Goal: Contribute content: Contribute content

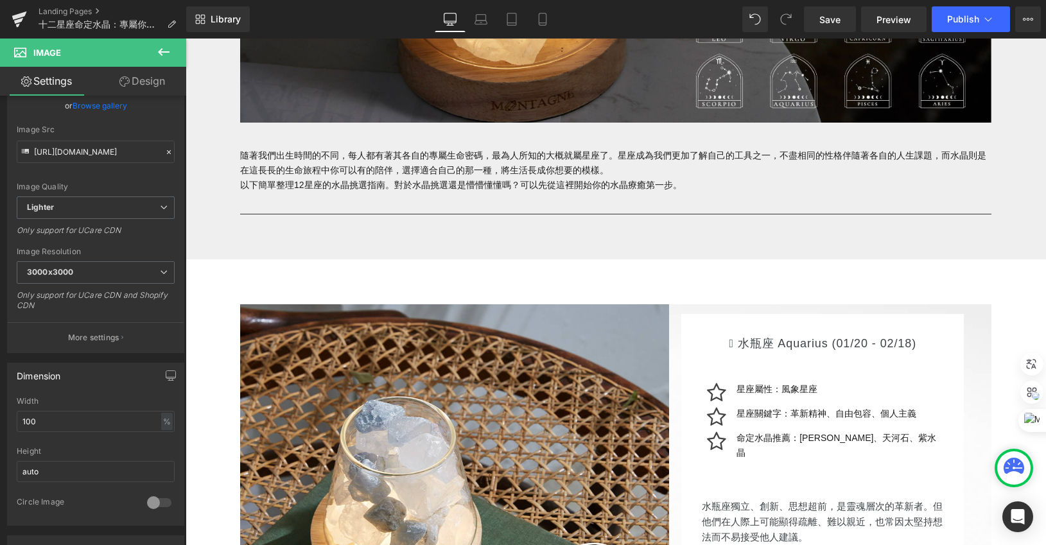
scroll to position [599, 0]
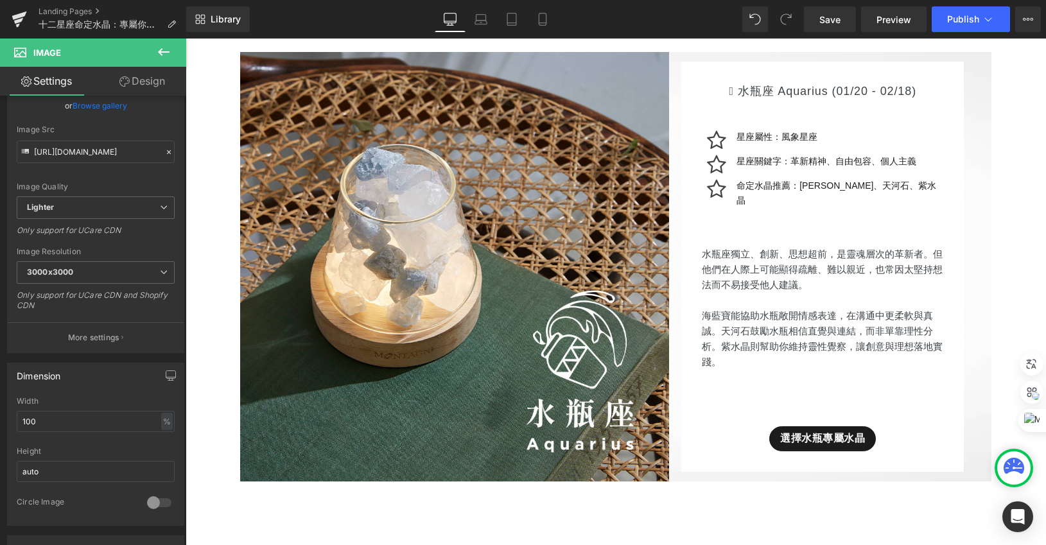
click at [492, 264] on img at bounding box center [454, 266] width 429 height 429
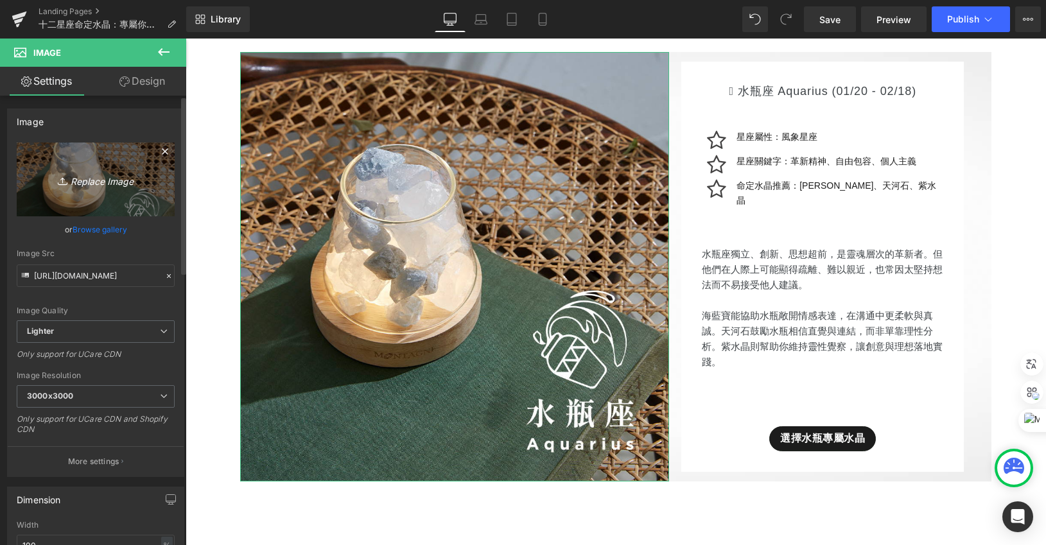
click at [91, 177] on icon "Replace Image" at bounding box center [95, 179] width 103 height 16
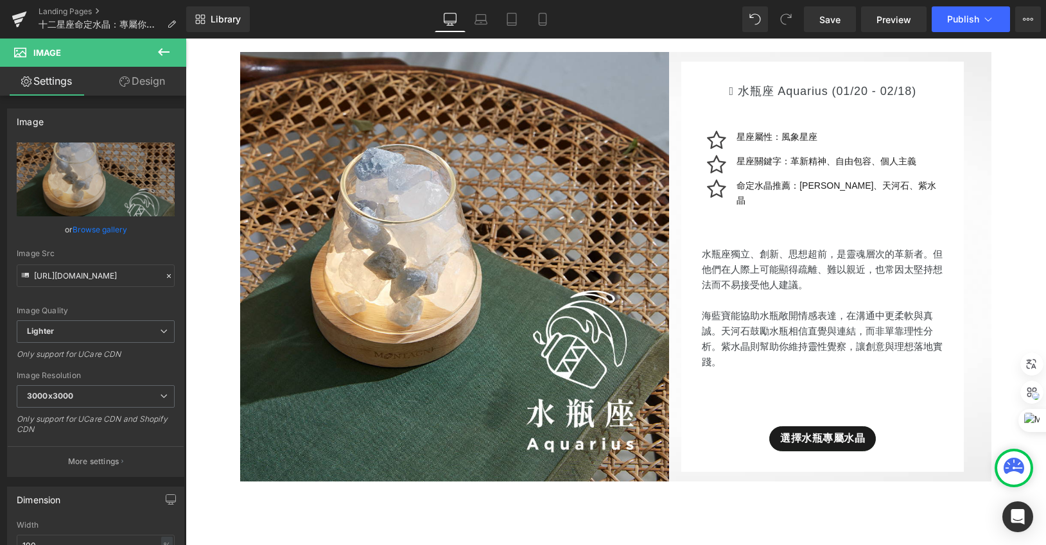
type input "C:\fakepath\星座_網頁用_水瓶座.jpg"
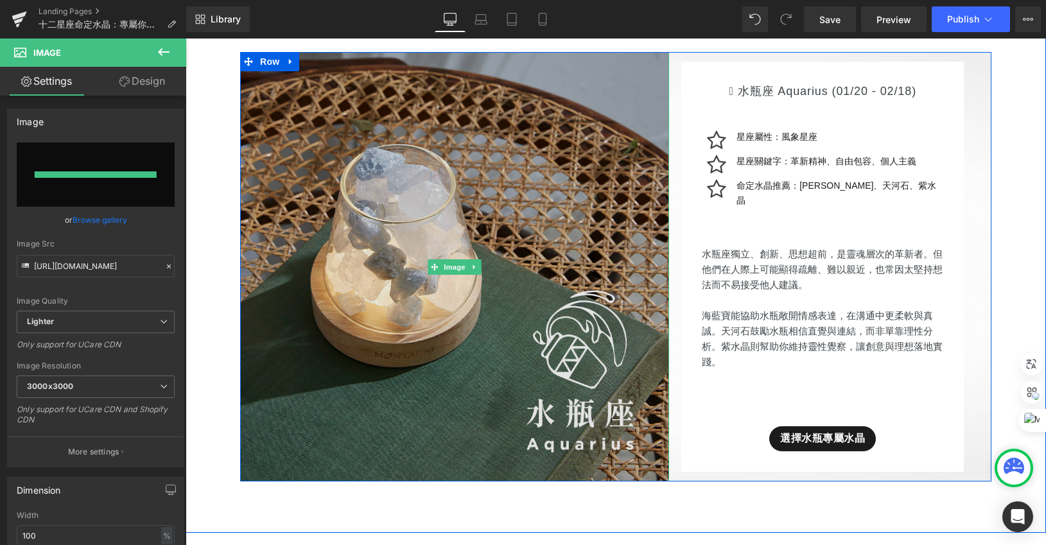
type input "[URL][DOMAIN_NAME]"
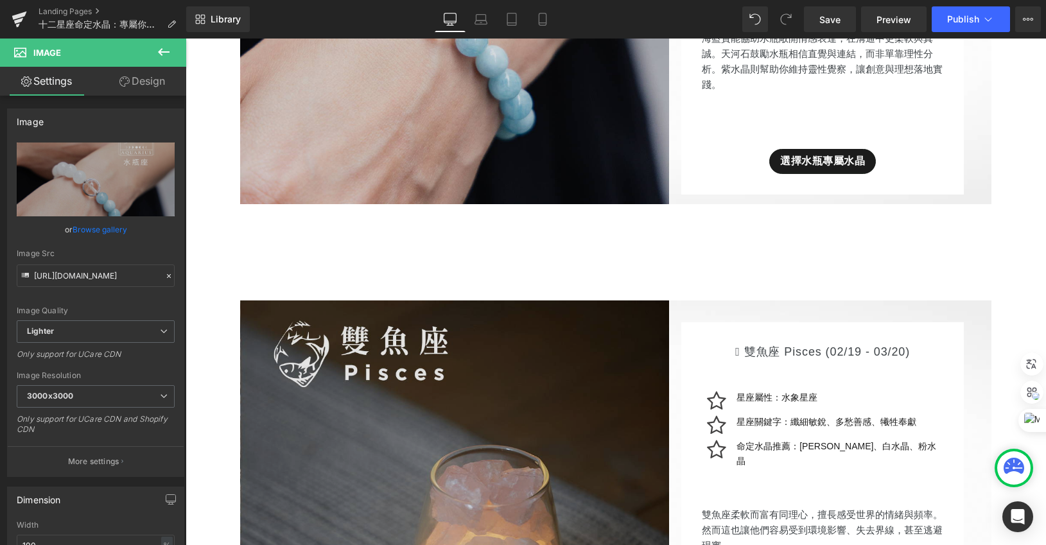
scroll to position [1068, 0]
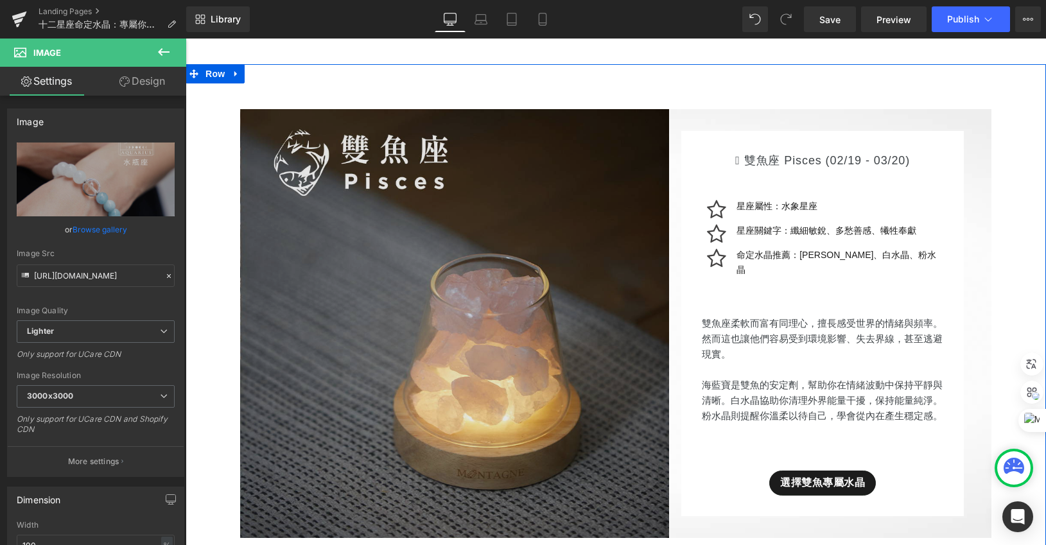
click at [362, 286] on img at bounding box center [454, 323] width 429 height 429
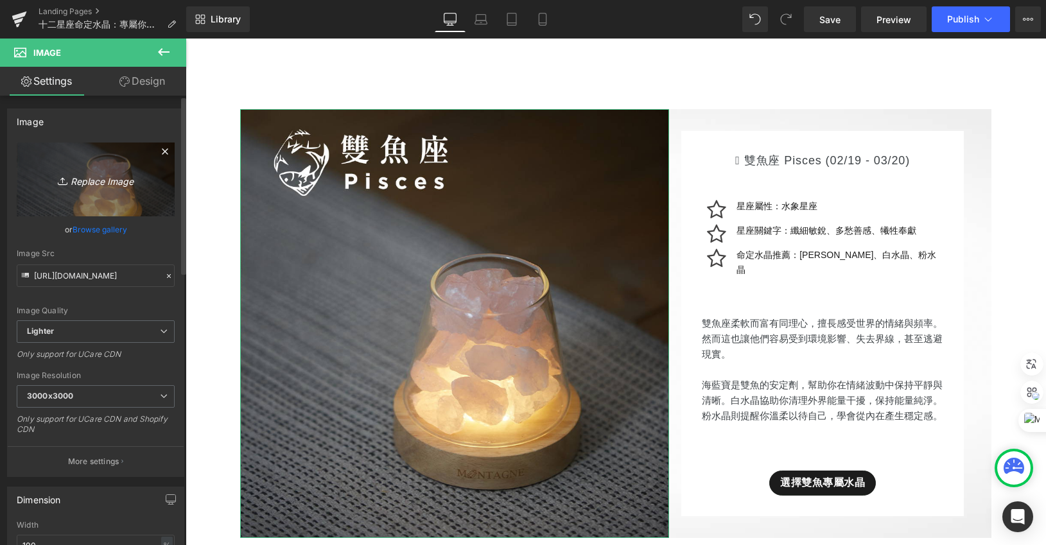
click at [120, 191] on link "Replace Image" at bounding box center [96, 179] width 158 height 74
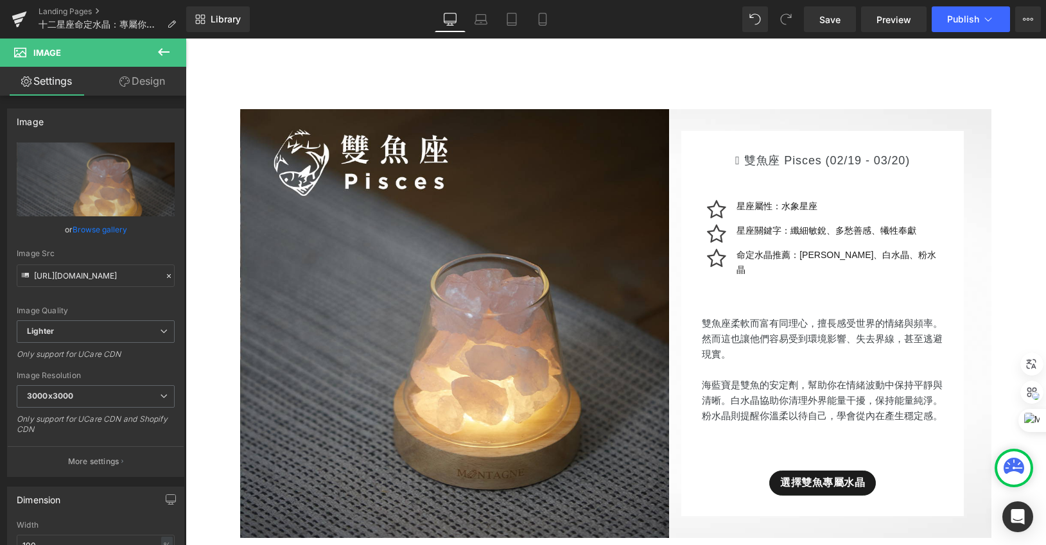
type input "C:\fakepath\星座_網頁用_雙魚座.jpg"
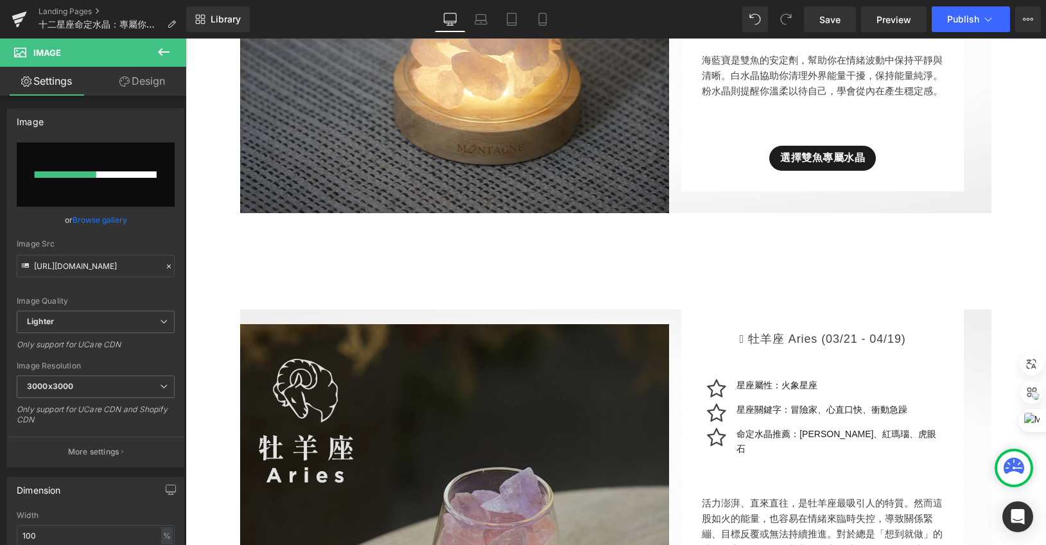
scroll to position [1583, 0]
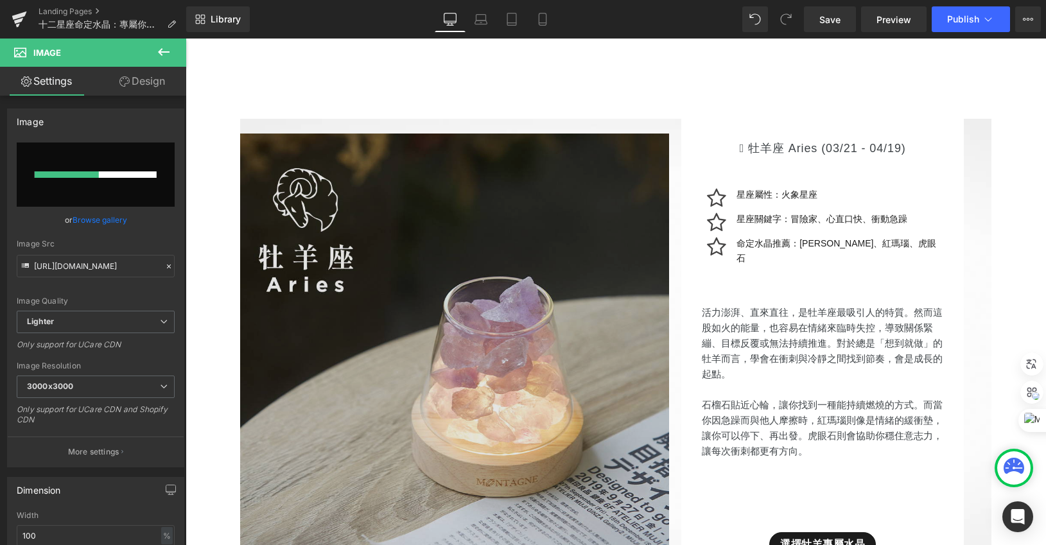
click at [480, 306] on img at bounding box center [454, 348] width 429 height 429
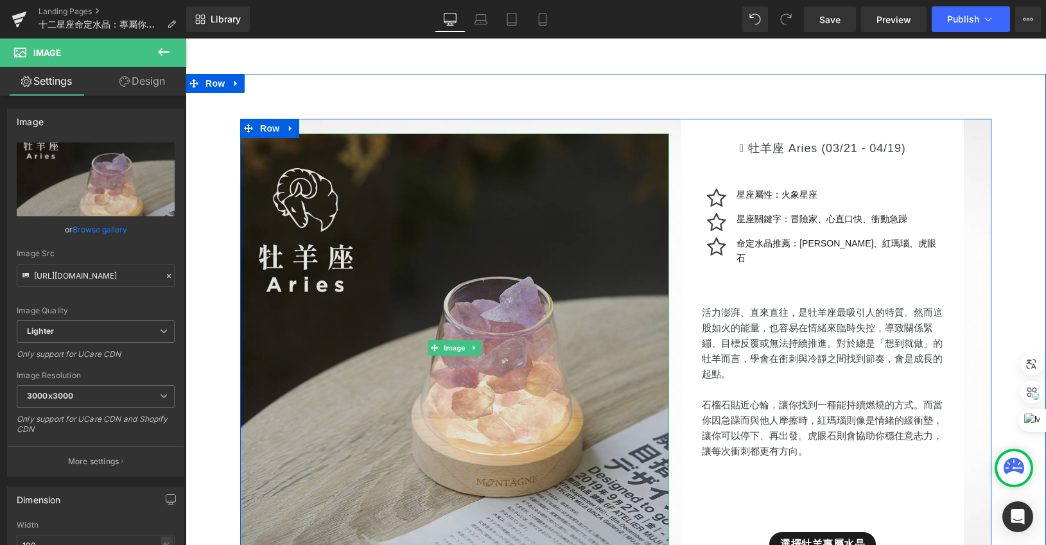
click at [368, 231] on img at bounding box center [454, 348] width 429 height 429
click at [386, 275] on img at bounding box center [454, 348] width 429 height 429
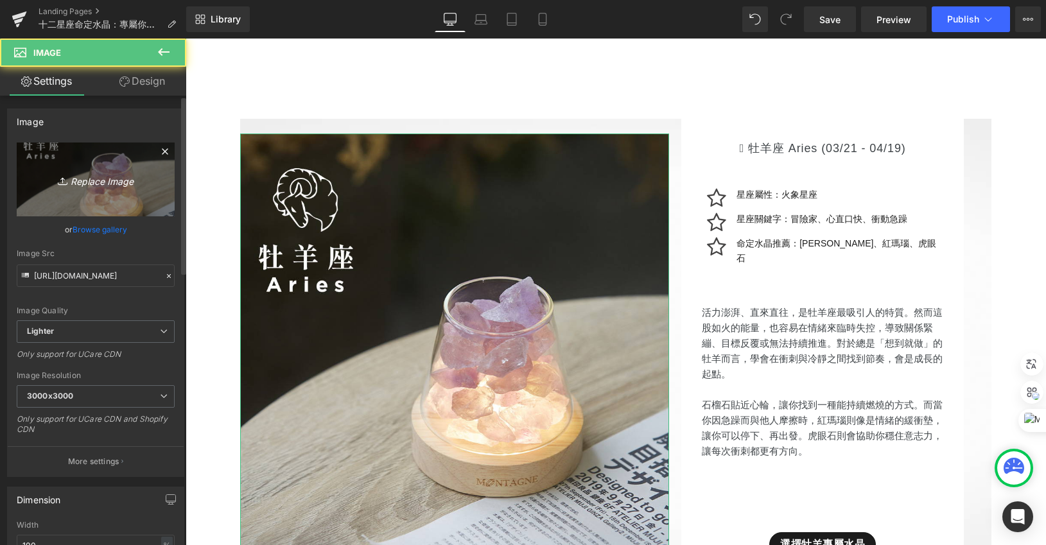
click at [69, 202] on link "Replace Image" at bounding box center [96, 179] width 158 height 74
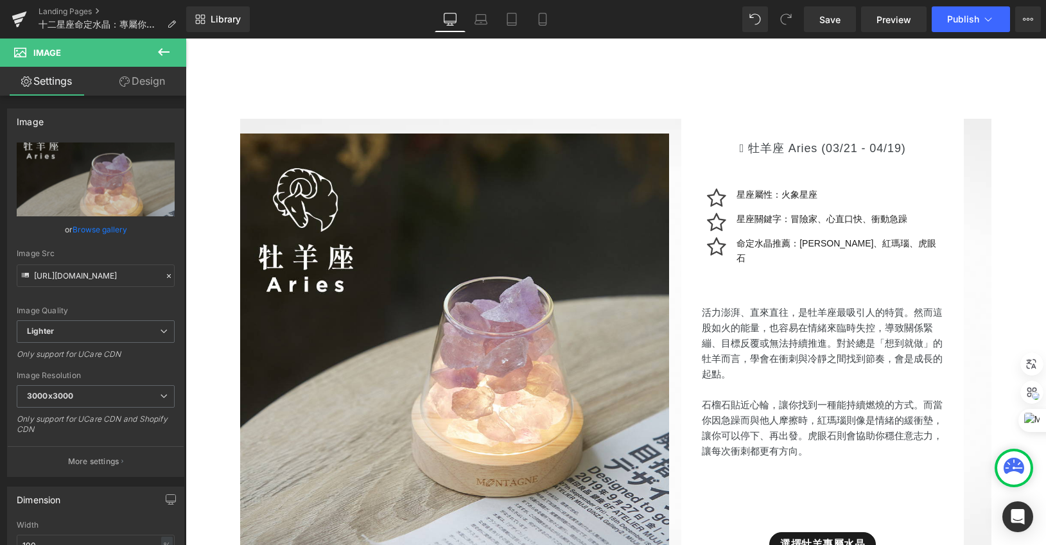
type input "C:\fakepath\星座_網頁用_牡羊座.jpg"
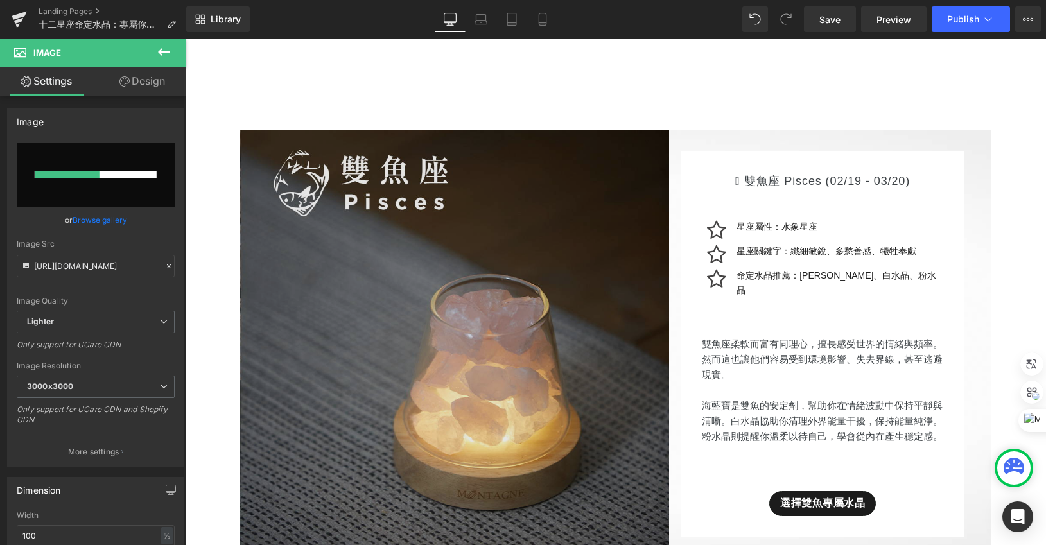
scroll to position [1239, 0]
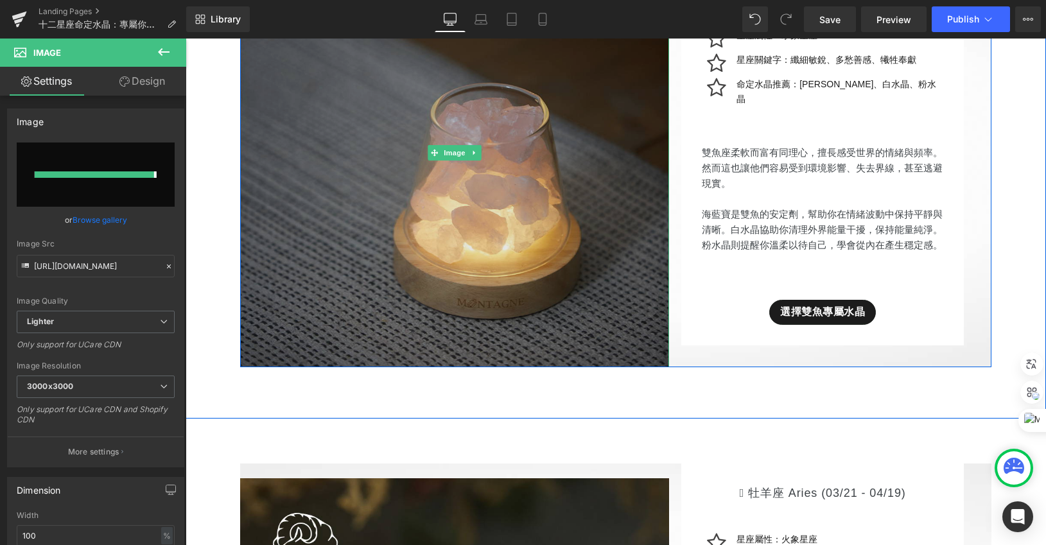
type input "[URL][DOMAIN_NAME]"
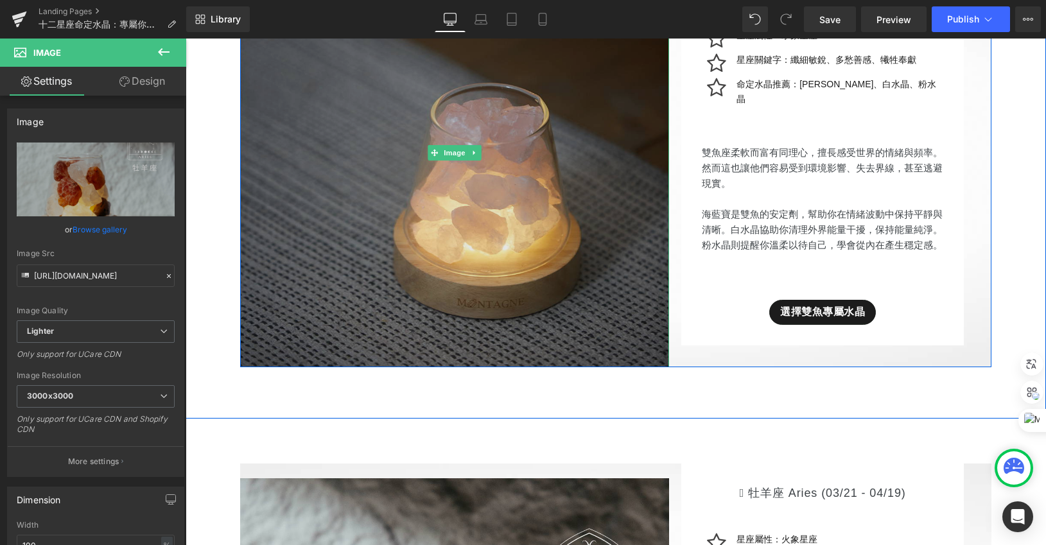
click at [408, 245] on img at bounding box center [454, 152] width 429 height 429
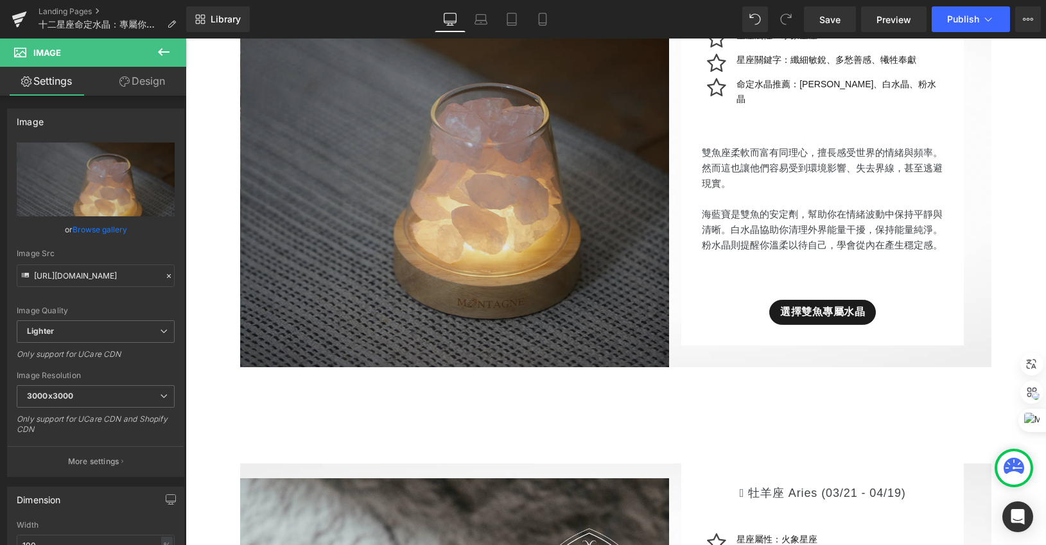
scroll to position [1114, 0]
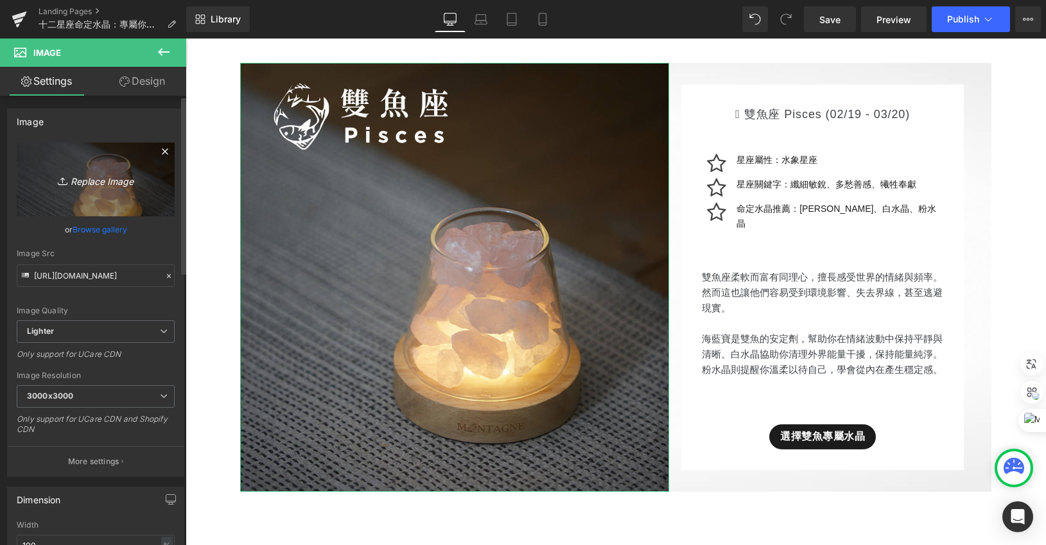
click at [120, 185] on icon "Replace Image" at bounding box center [95, 179] width 103 height 16
type input "C:\fakepath\星座_網頁用_雙魚座.jpg"
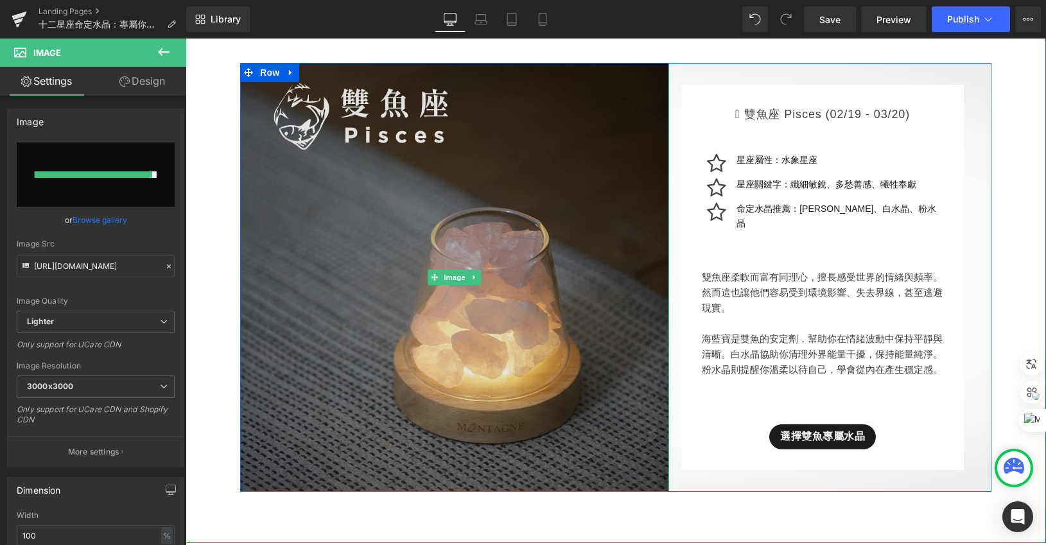
type input "[URL][DOMAIN_NAME]"
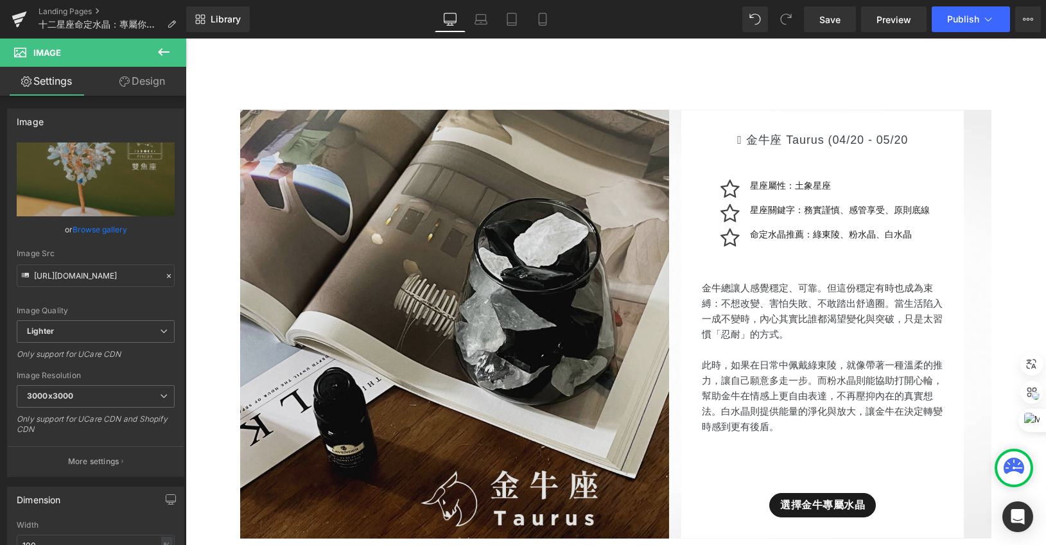
scroll to position [2212, 0]
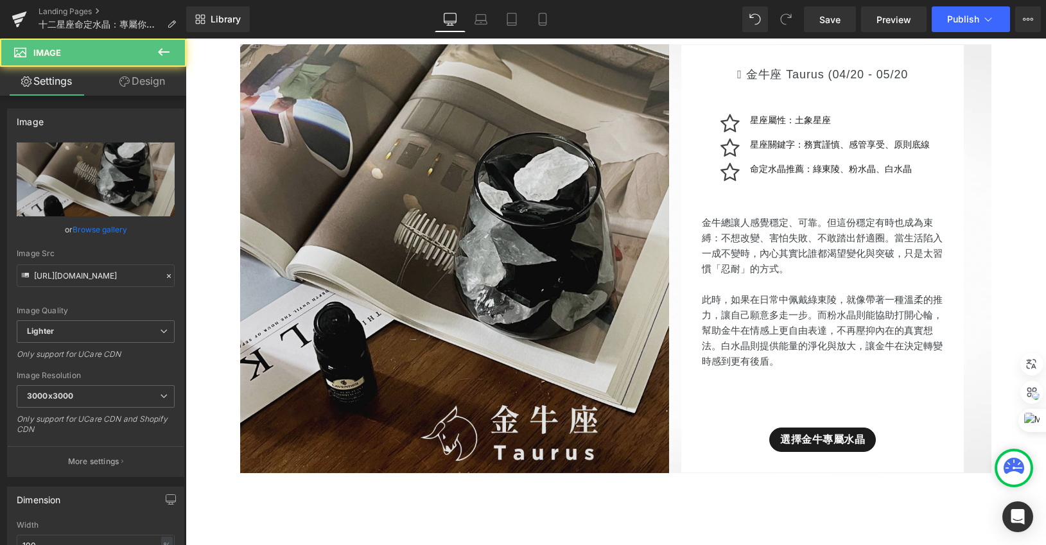
click at [444, 214] on img at bounding box center [454, 258] width 429 height 429
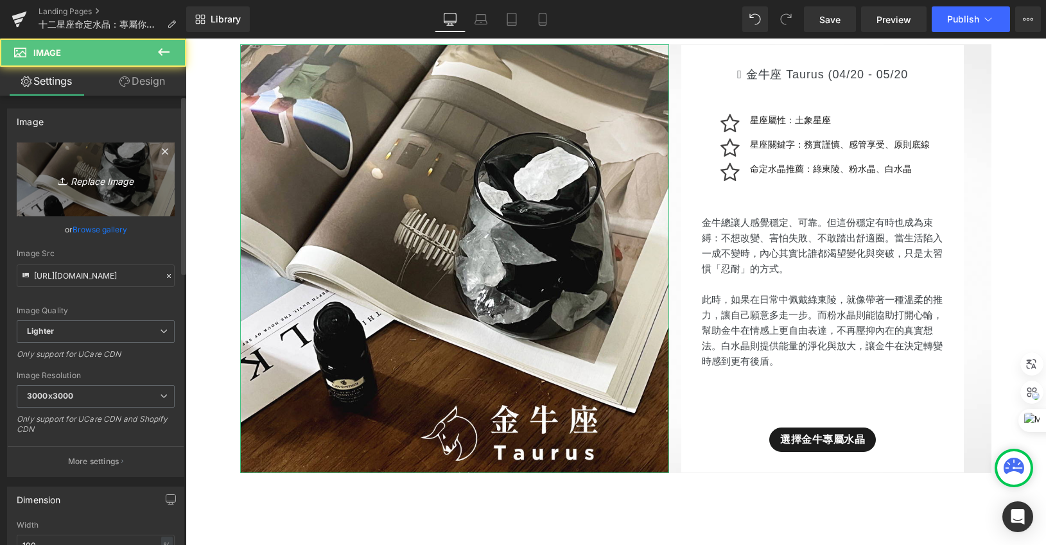
click at [109, 172] on icon "Replace Image" at bounding box center [95, 179] width 103 height 16
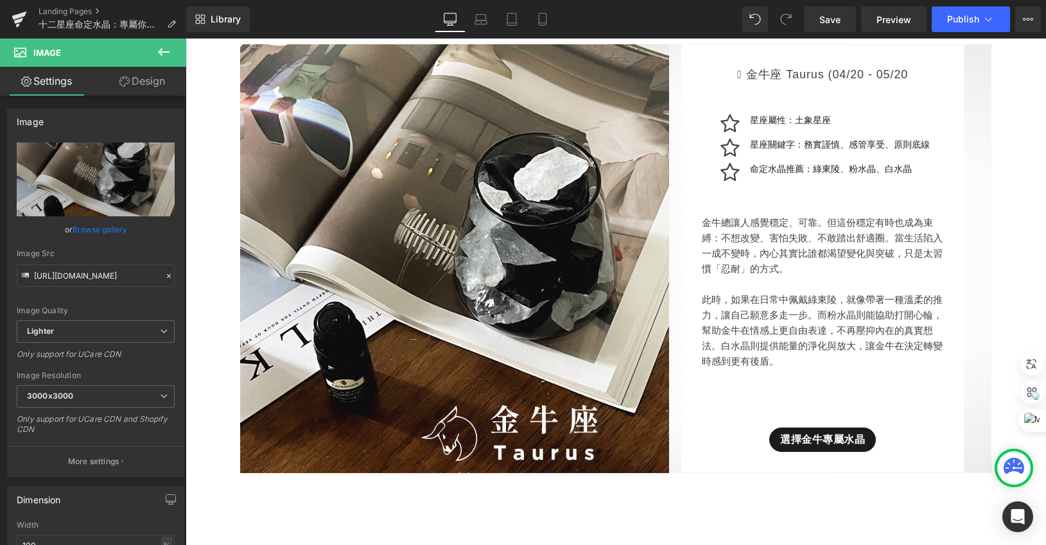
type input "C:\fakepath\星座_網頁用_金牛座.jpg"
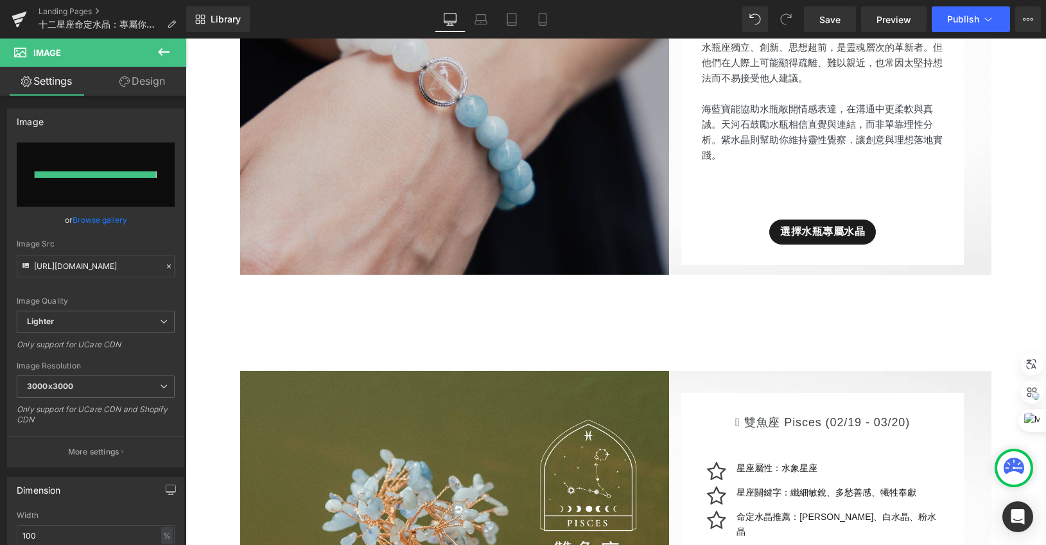
type input "[URL][DOMAIN_NAME]"
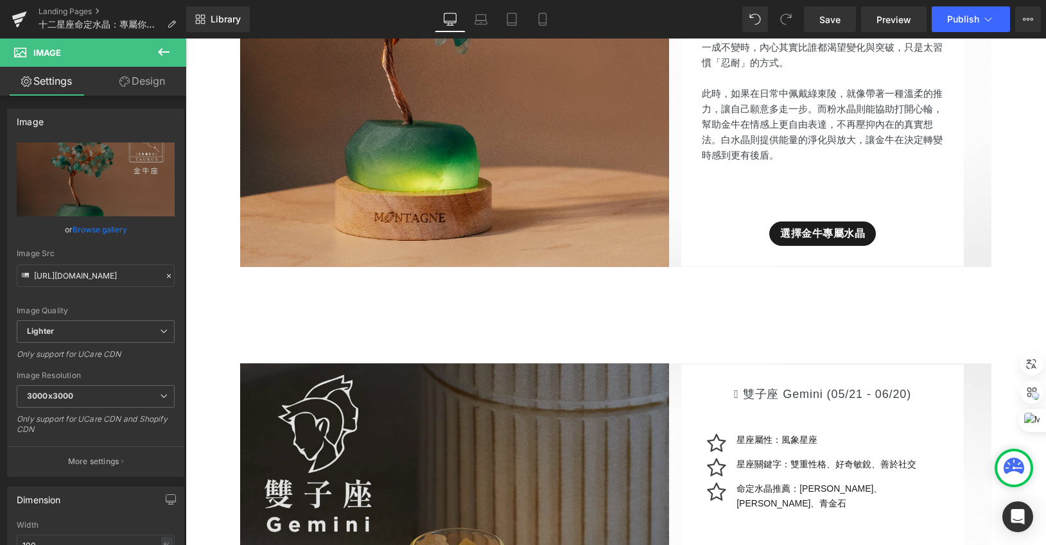
scroll to position [2544, 0]
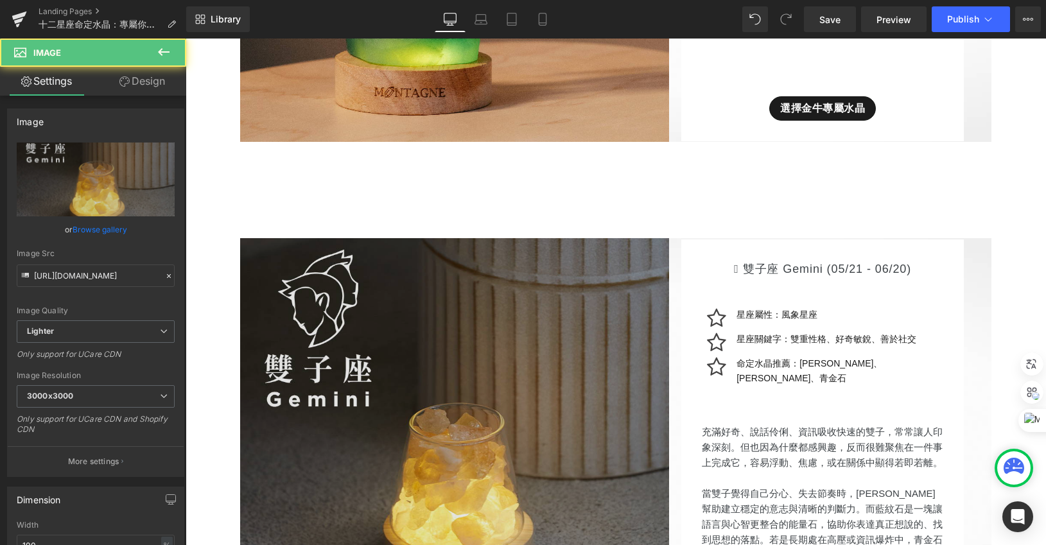
click at [439, 390] on img at bounding box center [454, 452] width 429 height 429
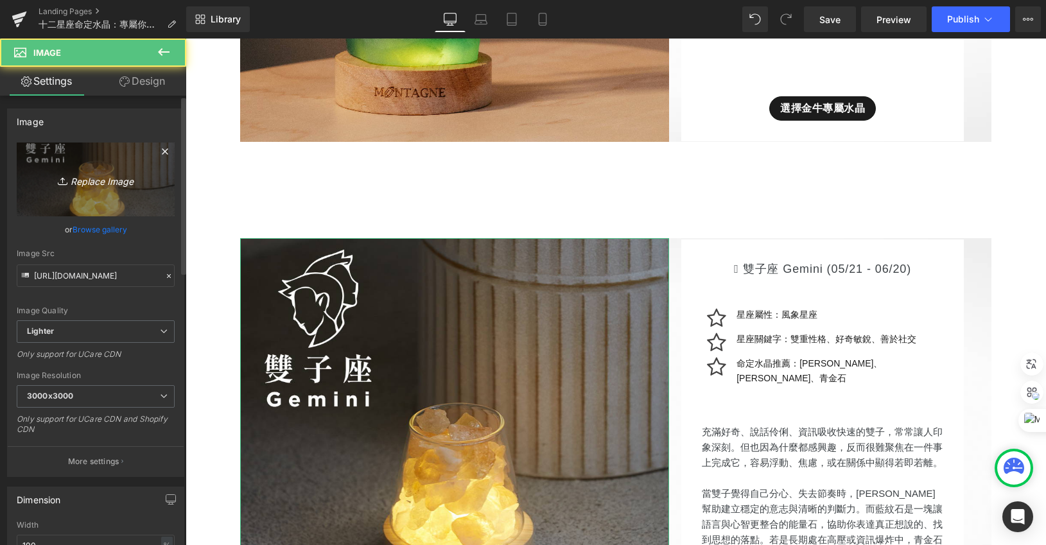
click at [64, 189] on link "Replace Image" at bounding box center [96, 179] width 158 height 74
type input "C:\fakepath\星座_網頁用_雙子座.jpg"
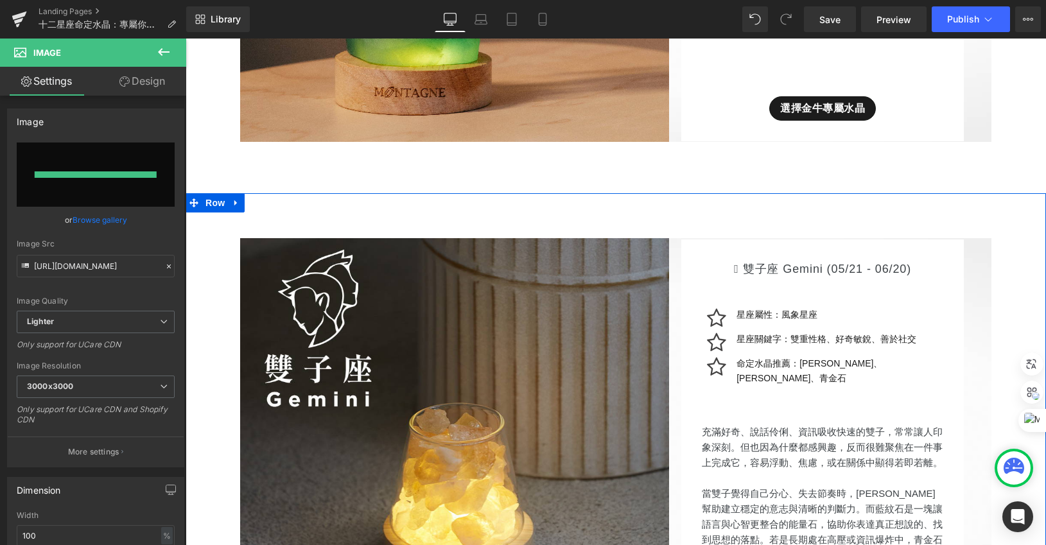
type input "[URL][DOMAIN_NAME]"
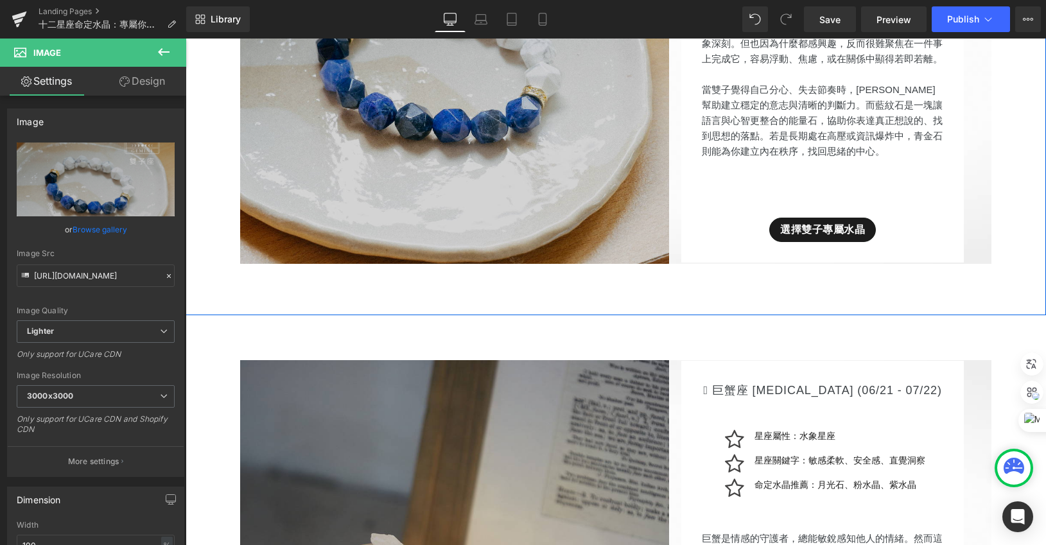
scroll to position [3196, 0]
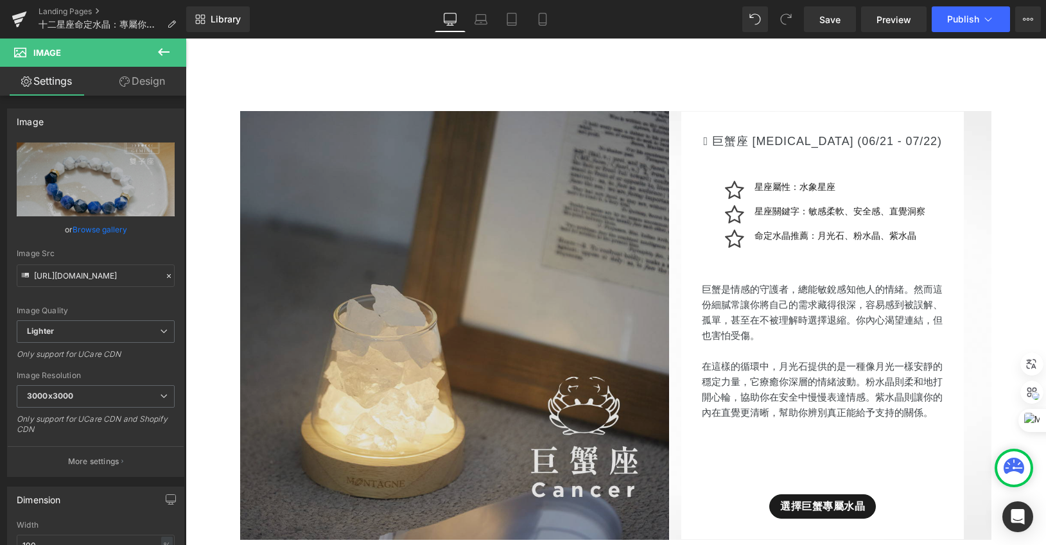
click at [505, 291] on img at bounding box center [454, 325] width 429 height 429
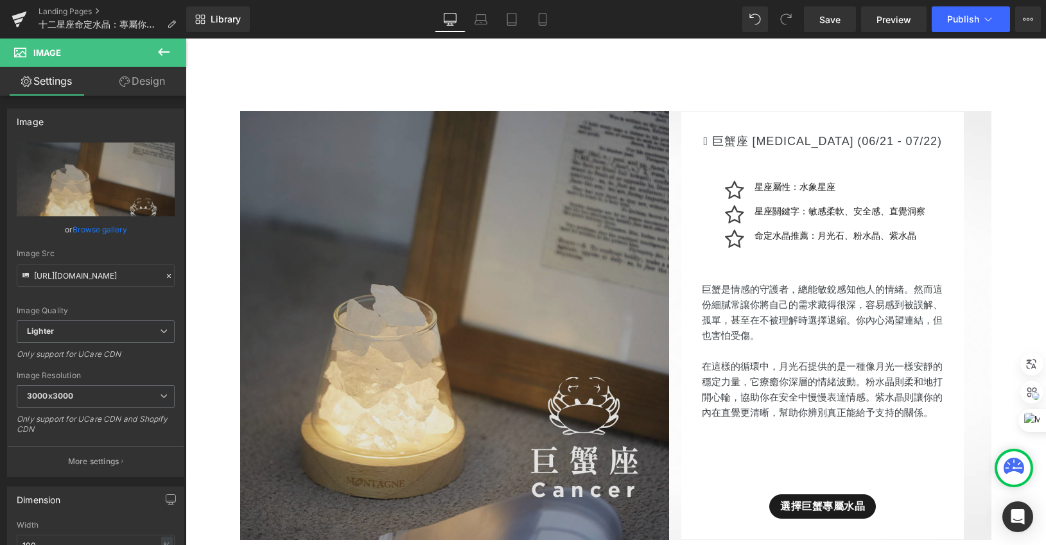
click at [418, 184] on img at bounding box center [454, 325] width 429 height 429
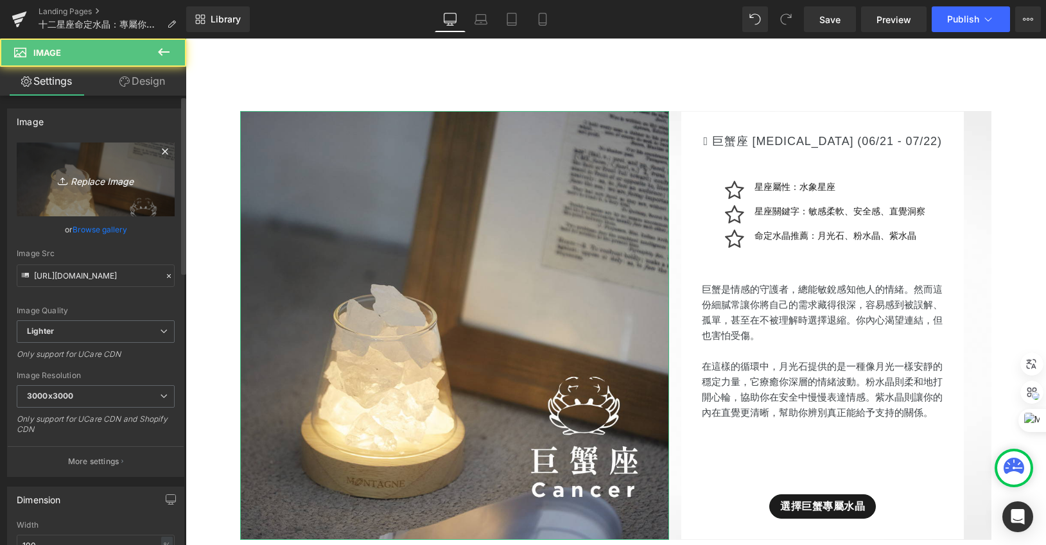
click at [101, 179] on icon "Replace Image" at bounding box center [95, 179] width 103 height 16
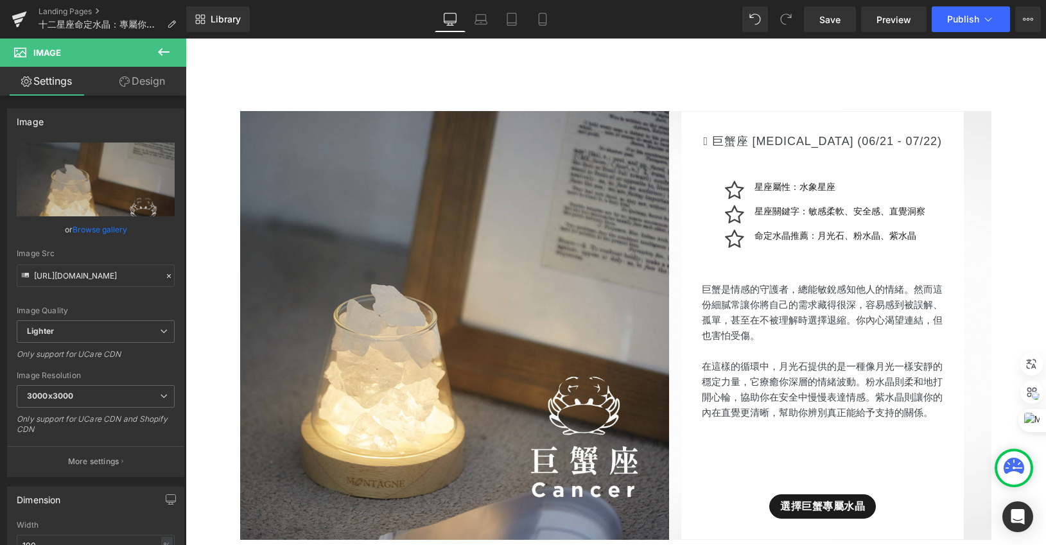
type input "C:\fakepath\星座_網頁用_巨蟹座.jpg"
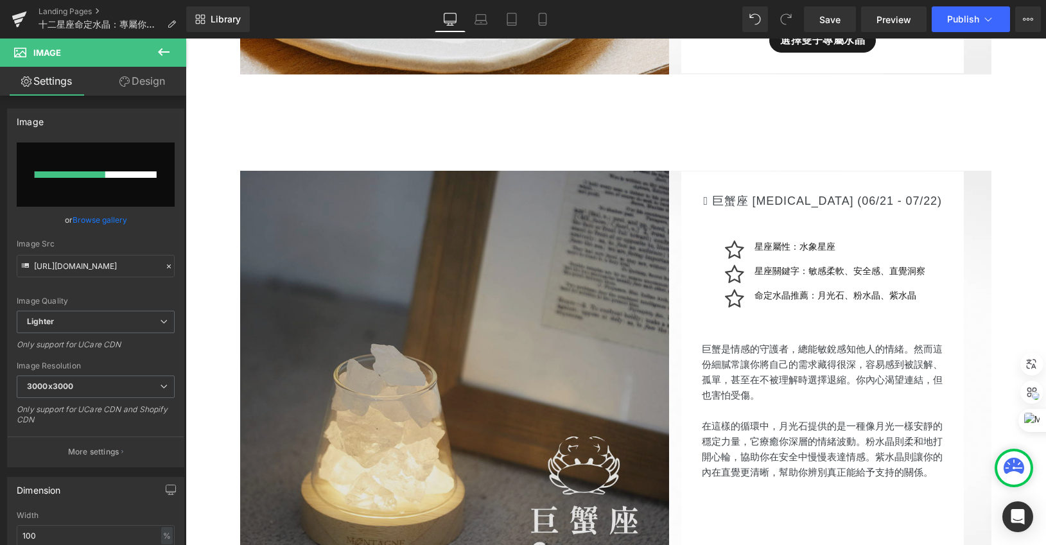
scroll to position [3352, 0]
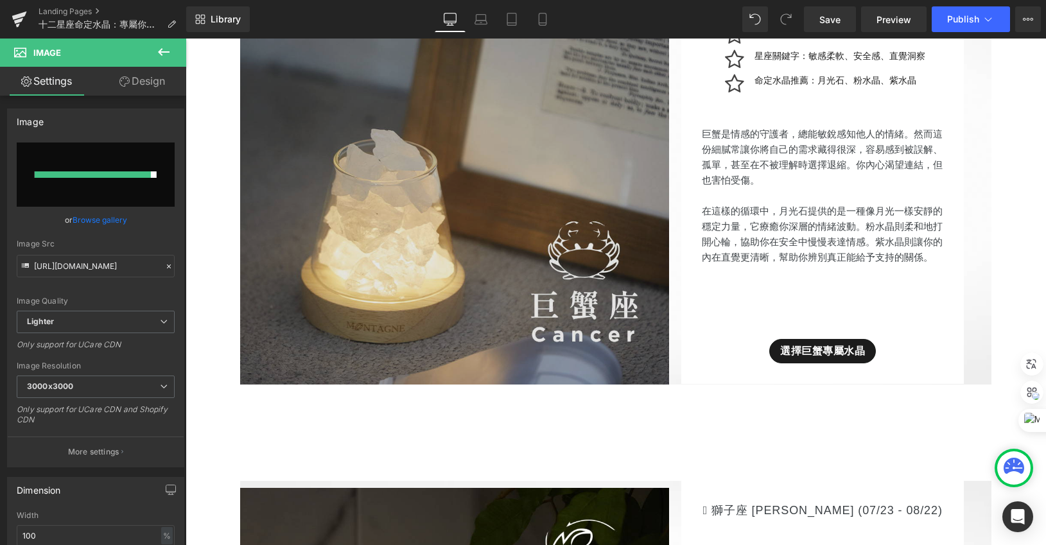
type input "[URL][DOMAIN_NAME]"
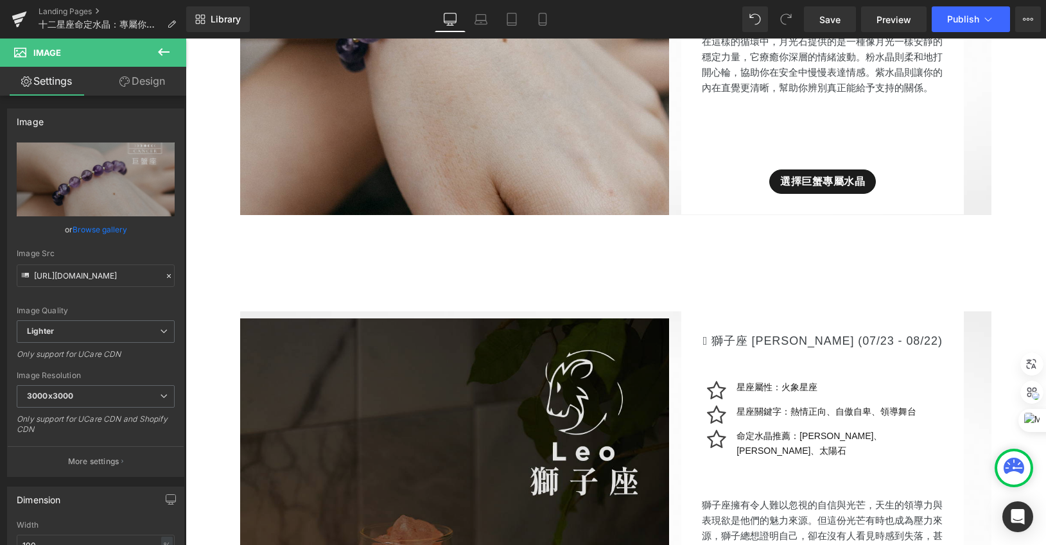
scroll to position [3712, 0]
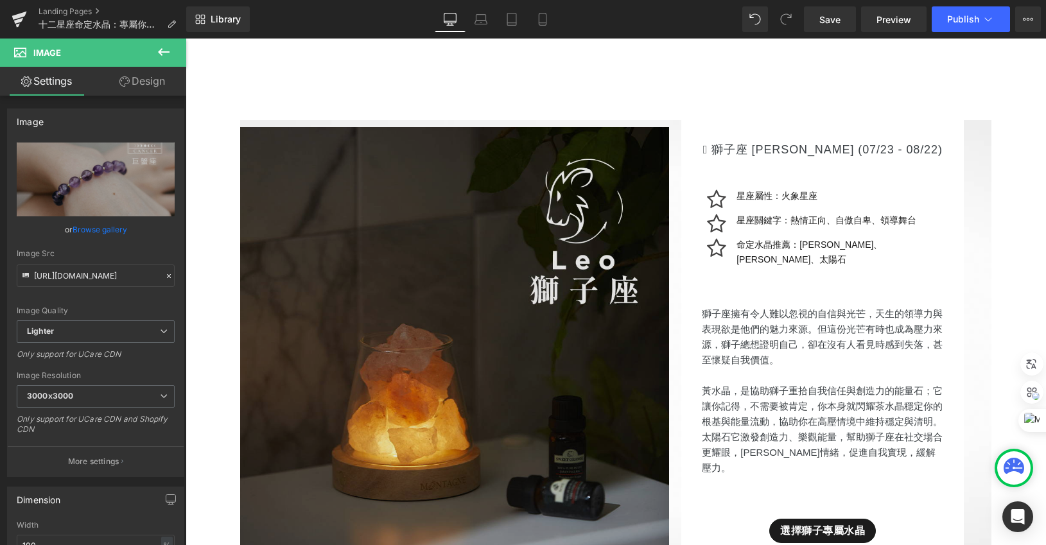
click at [399, 306] on img at bounding box center [454, 341] width 429 height 429
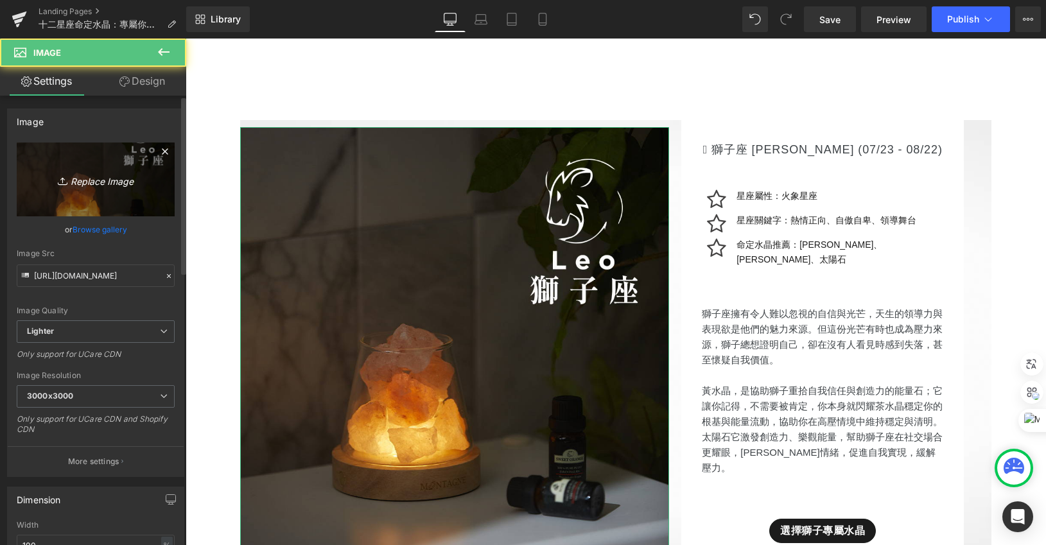
click at [139, 177] on icon "Replace Image" at bounding box center [95, 179] width 103 height 16
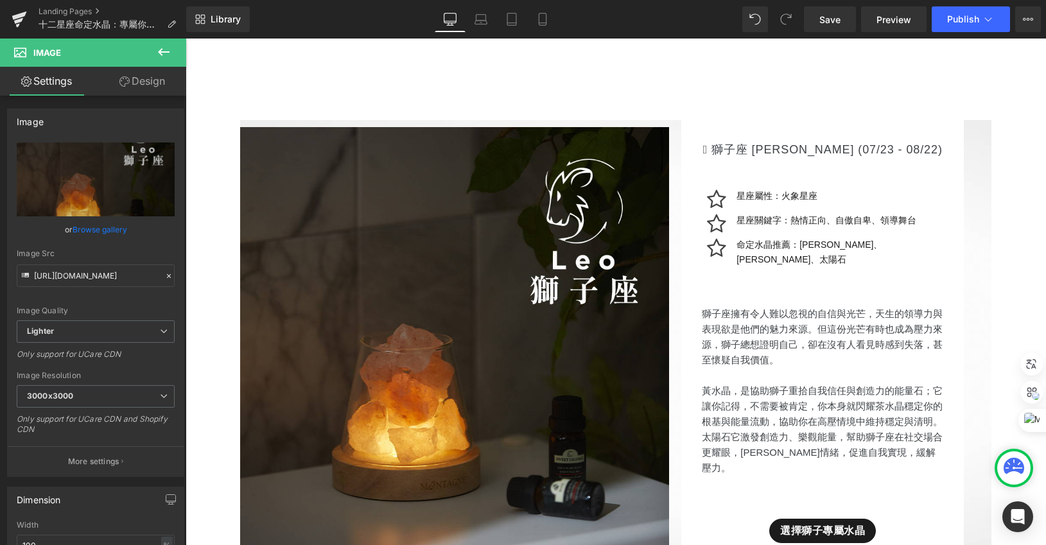
type input "C:\fakepath\星座_網頁用_獅子座.jpg"
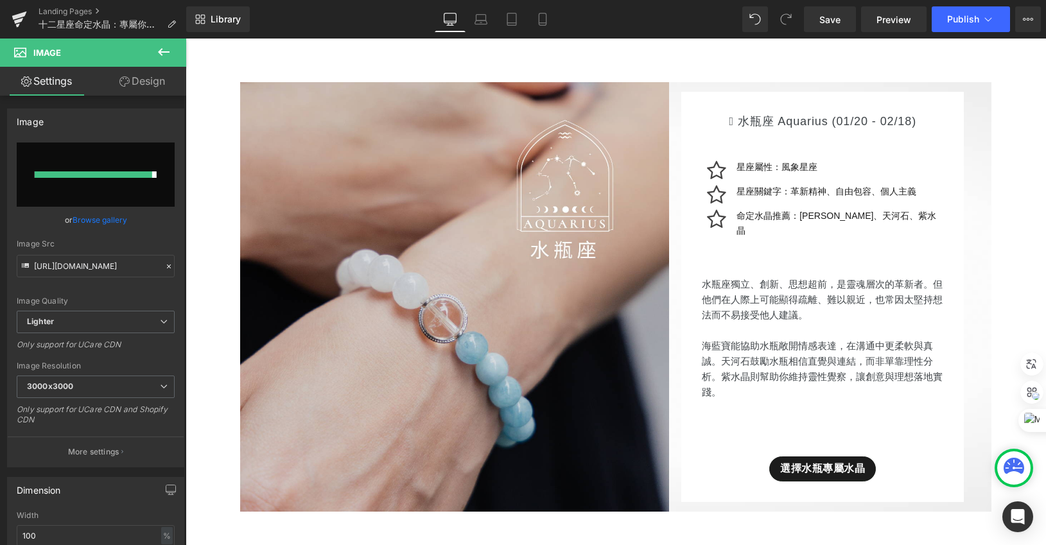
type input "[URL][DOMAIN_NAME]"
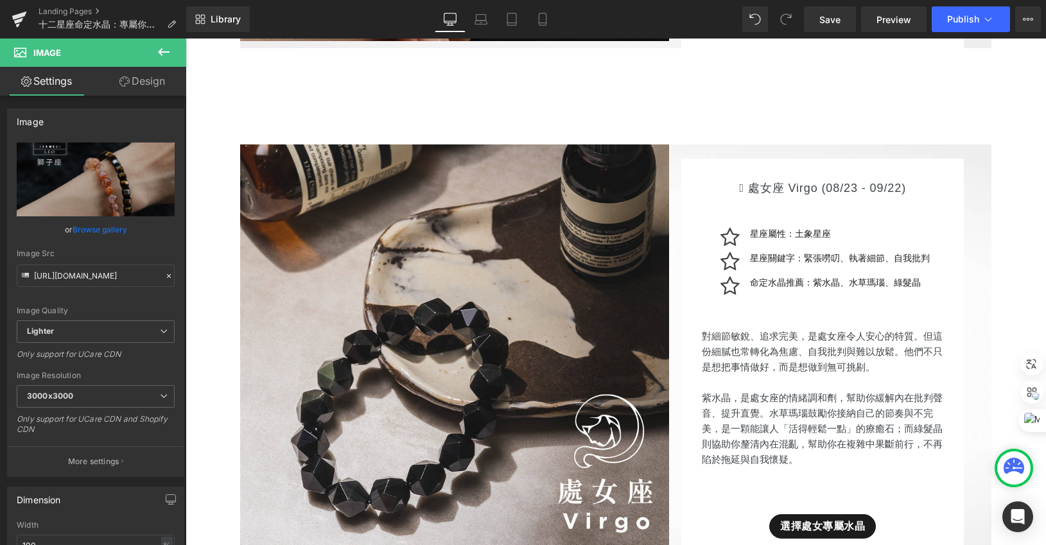
scroll to position [4351, 0]
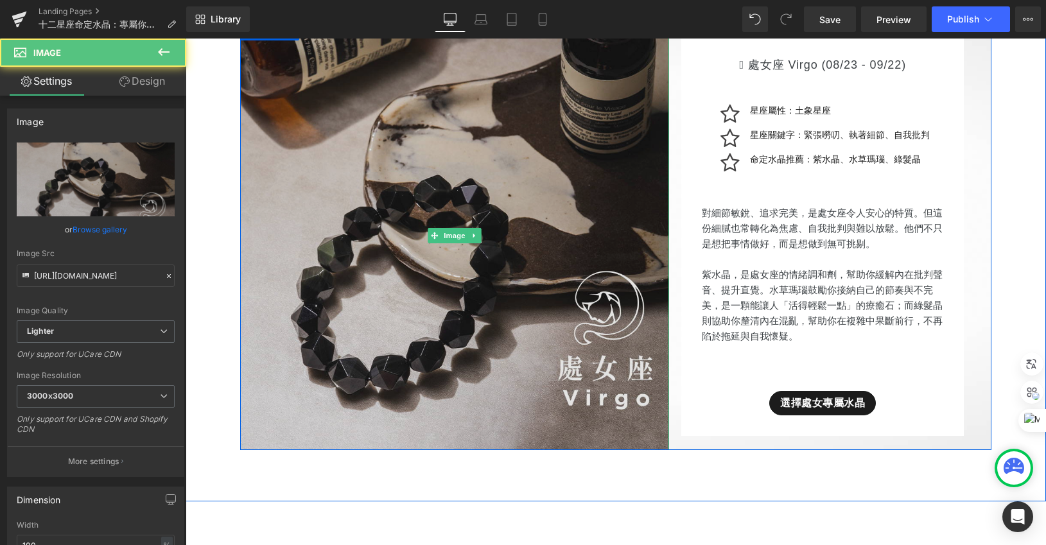
click at [421, 282] on img at bounding box center [454, 235] width 429 height 429
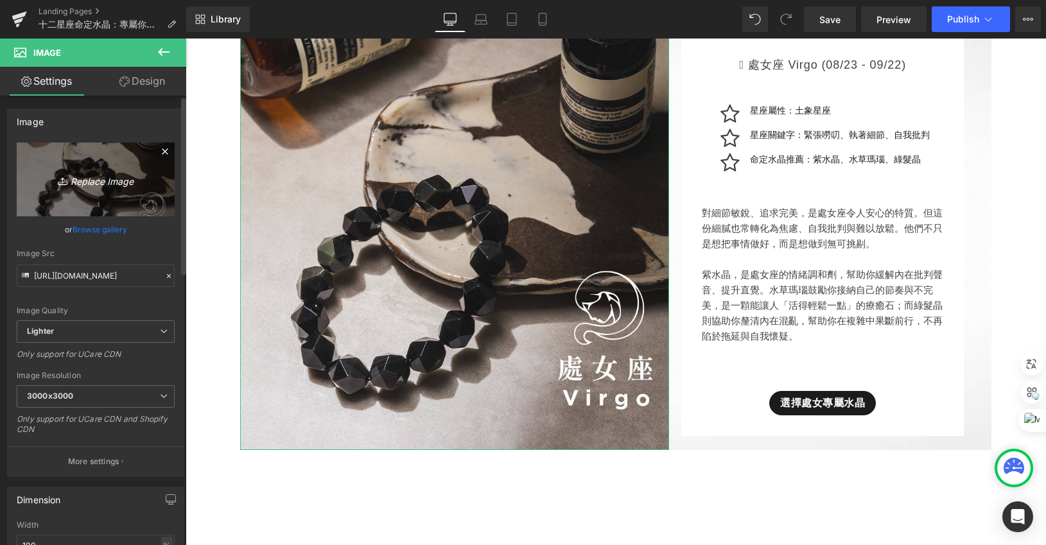
click at [99, 167] on link "Replace Image" at bounding box center [96, 179] width 158 height 74
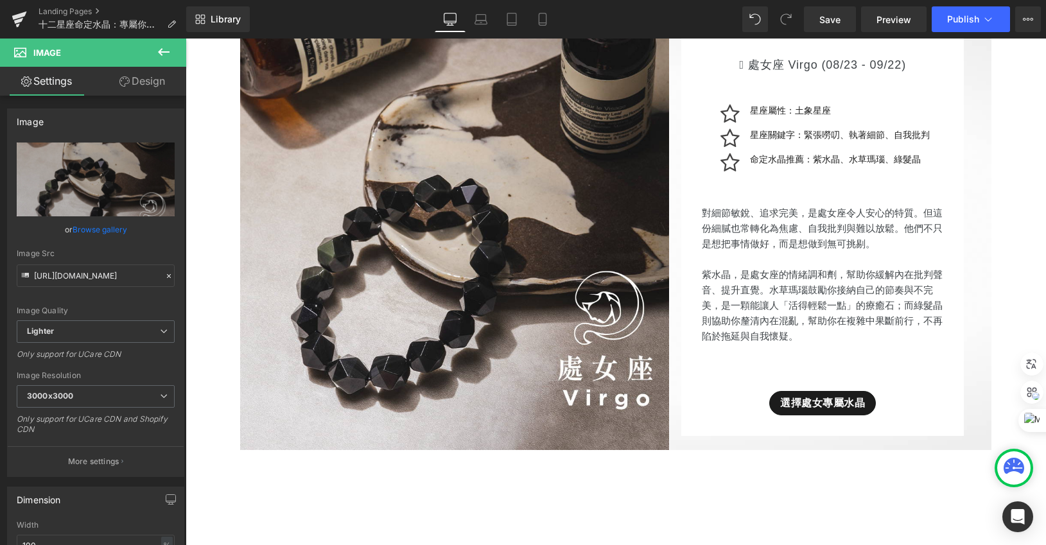
type input "C:\fakepath\星座_網頁用_處女座.jpg"
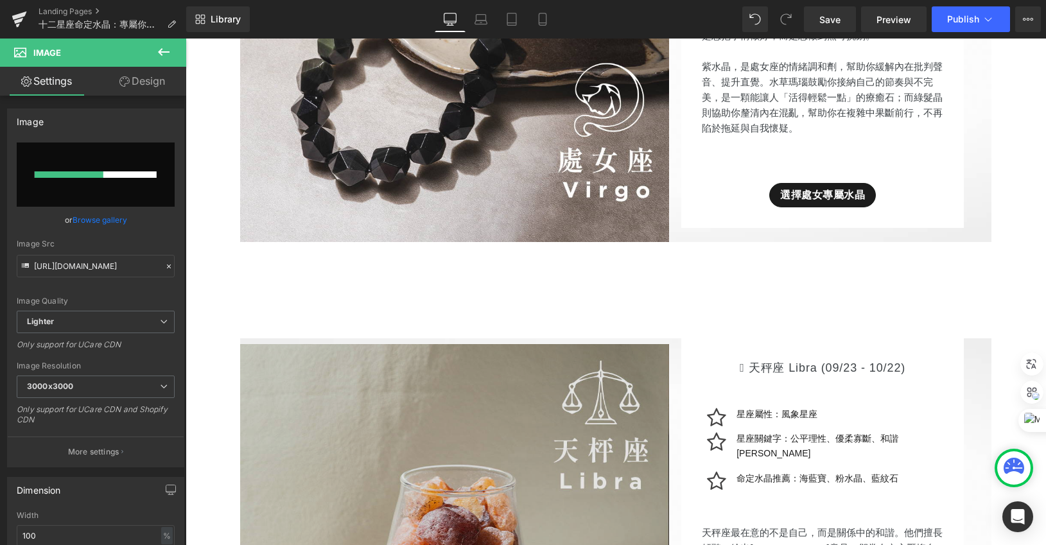
scroll to position [4707, 0]
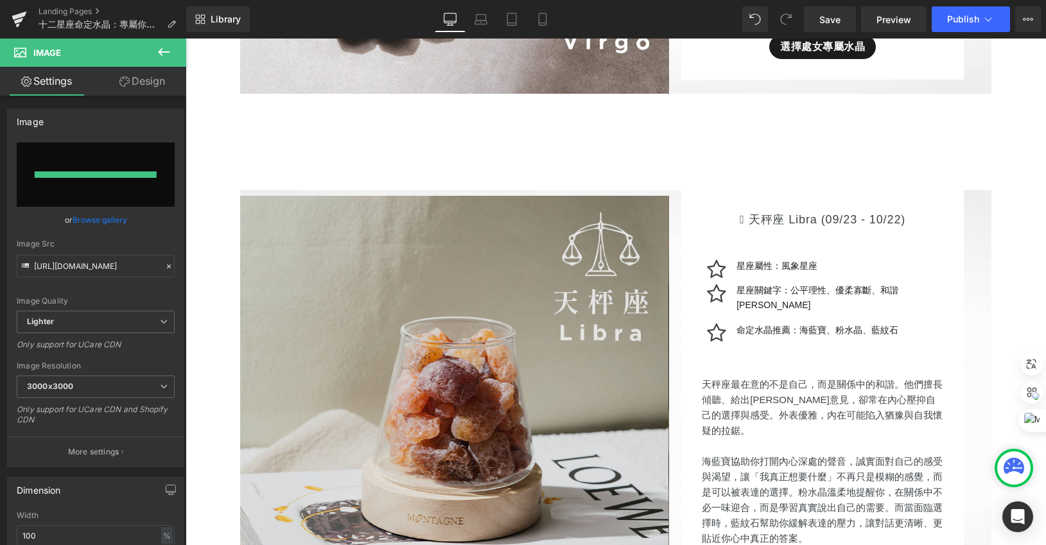
type input "[URL][DOMAIN_NAME]"
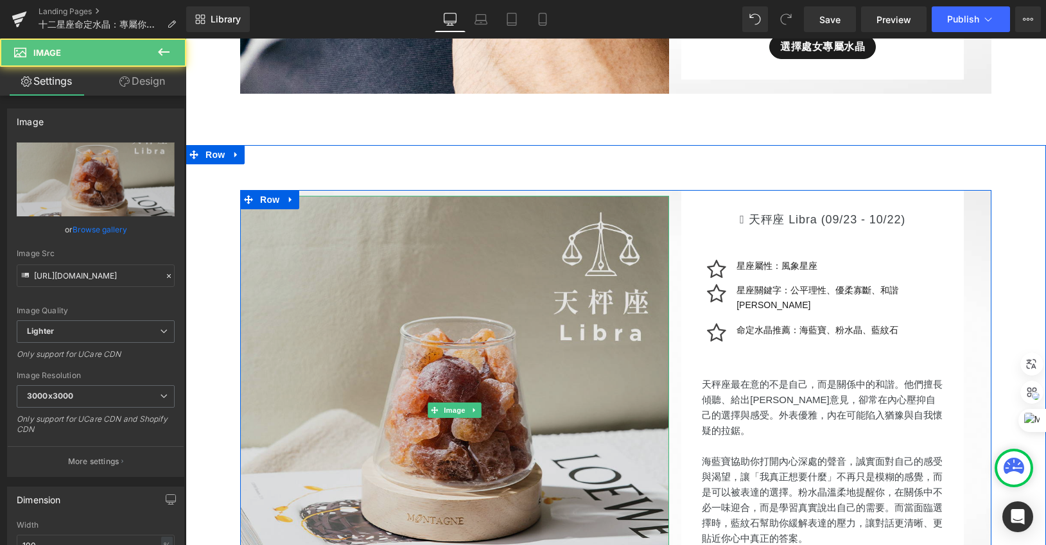
click at [441, 382] on div "Image" at bounding box center [454, 410] width 429 height 429
click at [453, 410] on img at bounding box center [454, 410] width 429 height 429
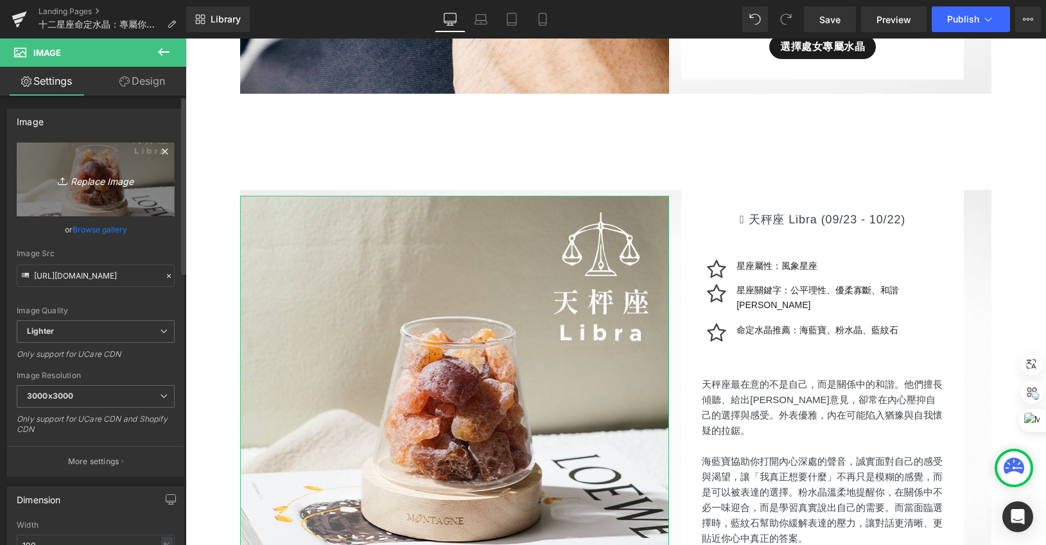
click at [130, 164] on link "Replace Image" at bounding box center [96, 179] width 158 height 74
type input "C:\fakepath\星座_網頁用_天秤座.jpg"
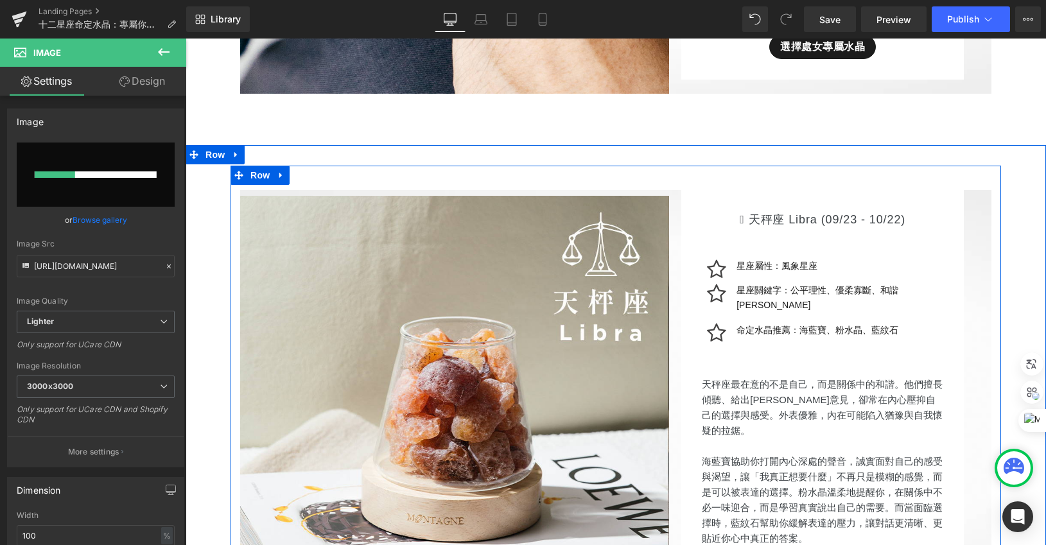
scroll to position [4691, 0]
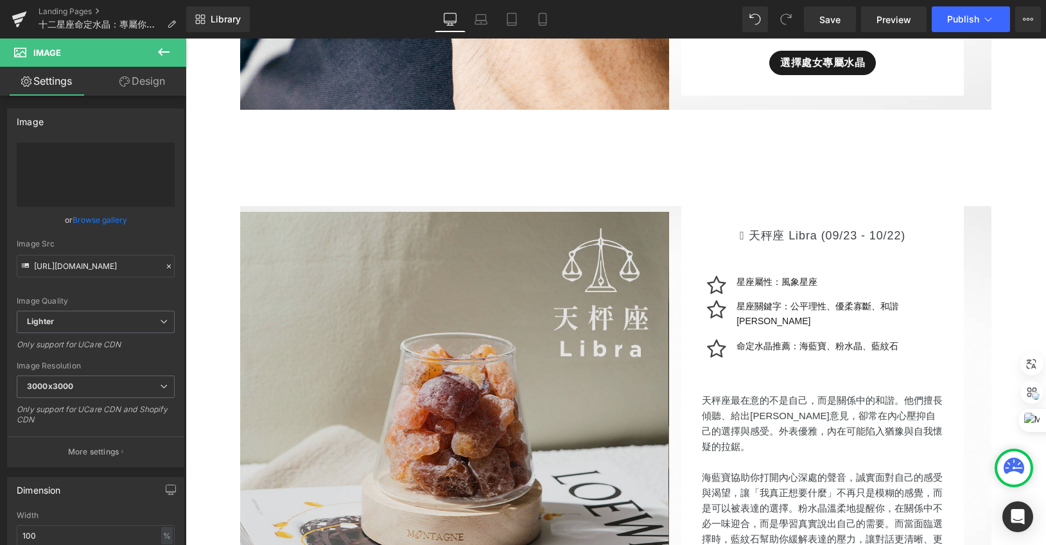
type input "[URL][DOMAIN_NAME]"
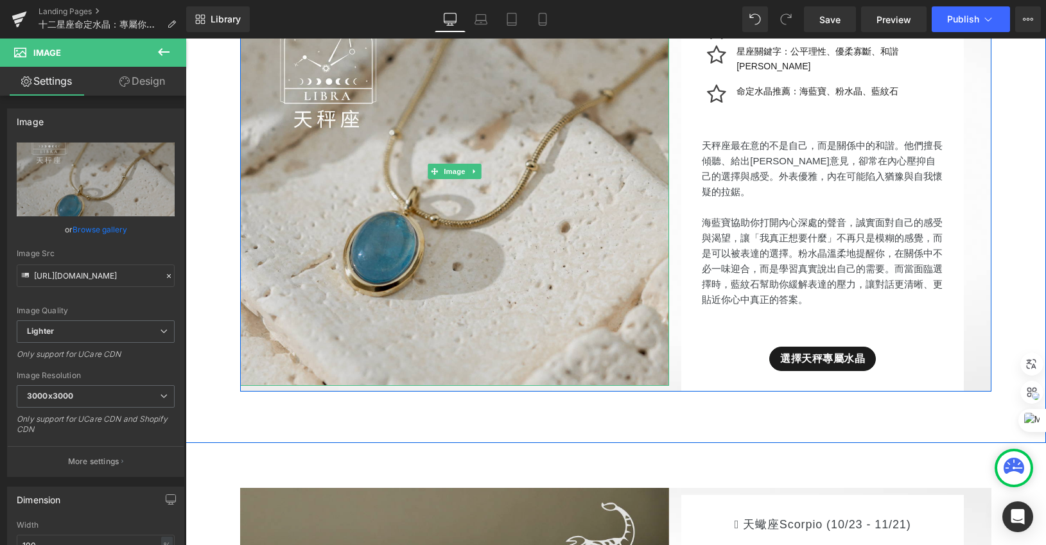
scroll to position [5227, 0]
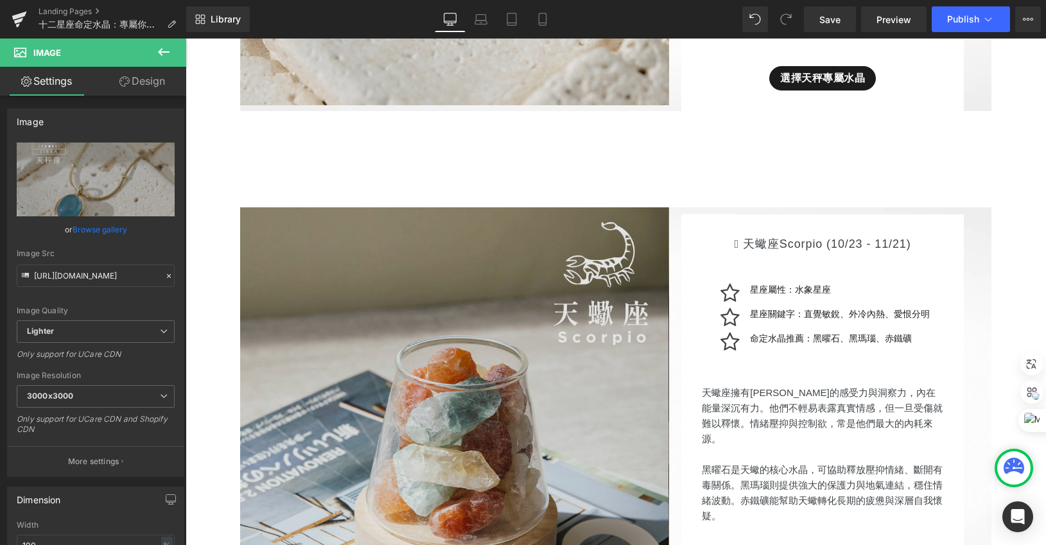
click at [465, 376] on div "Image" at bounding box center [454, 421] width 429 height 429
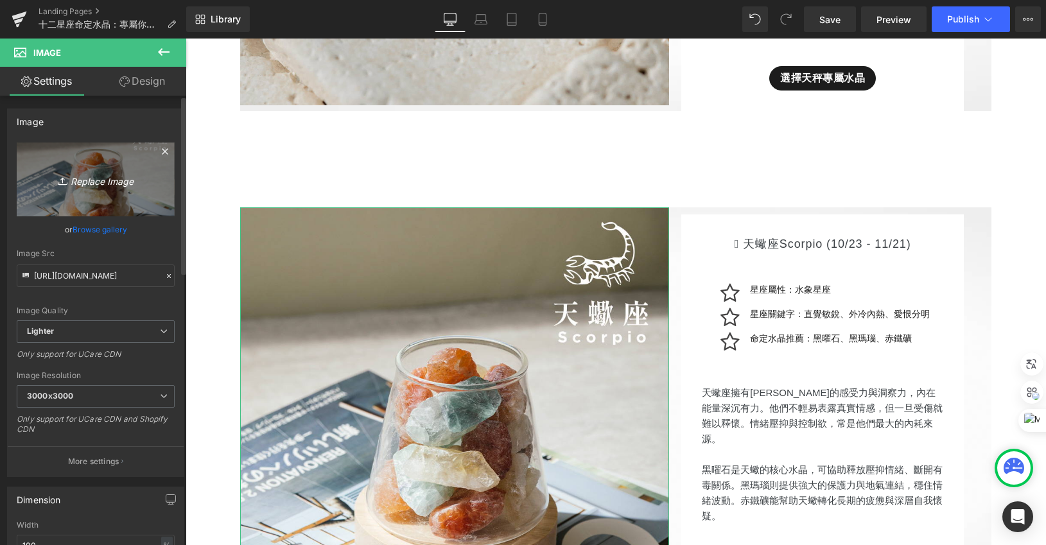
click at [85, 161] on link "Replace Image" at bounding box center [96, 179] width 158 height 74
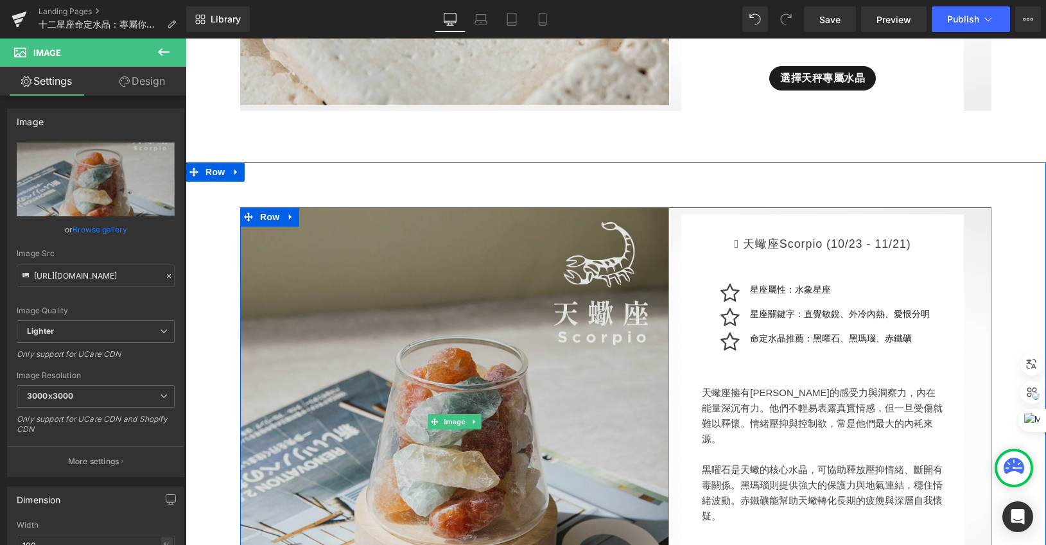
click at [513, 440] on img at bounding box center [454, 421] width 429 height 429
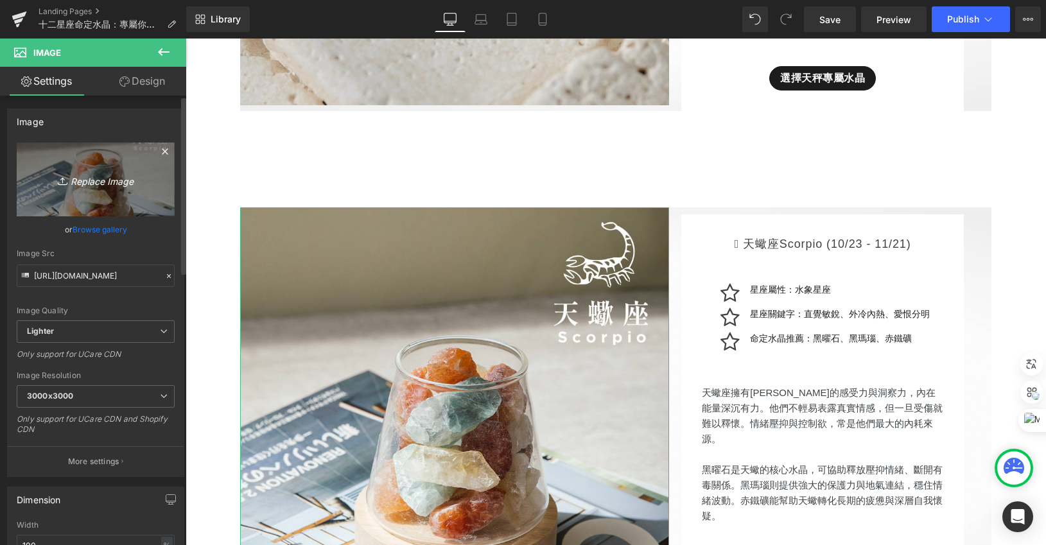
click at [113, 182] on icon "Replace Image" at bounding box center [95, 179] width 103 height 16
type input "C:\fakepath\星座_網頁用_天蠍座.jpg"
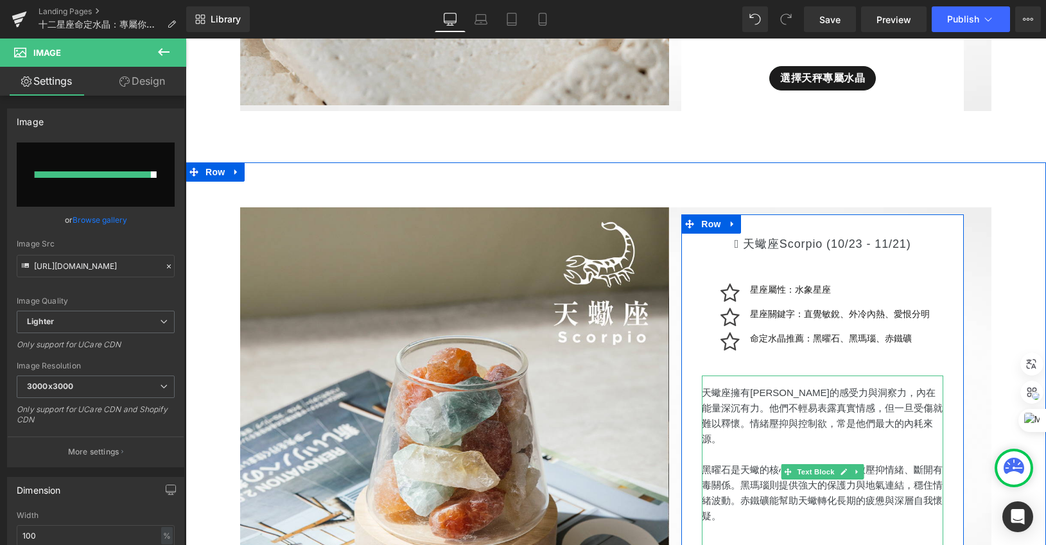
type input "[URL][DOMAIN_NAME]"
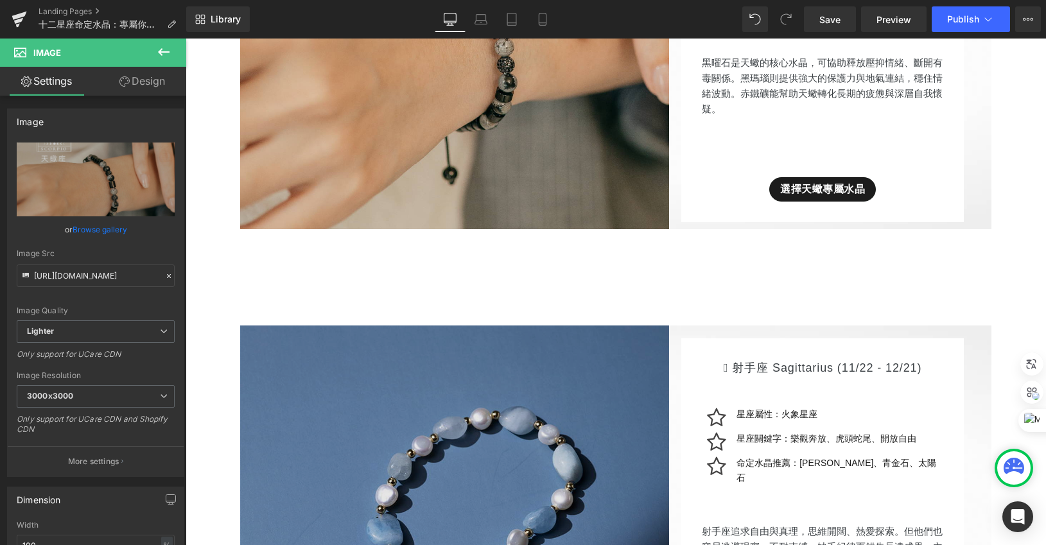
scroll to position [5886, 0]
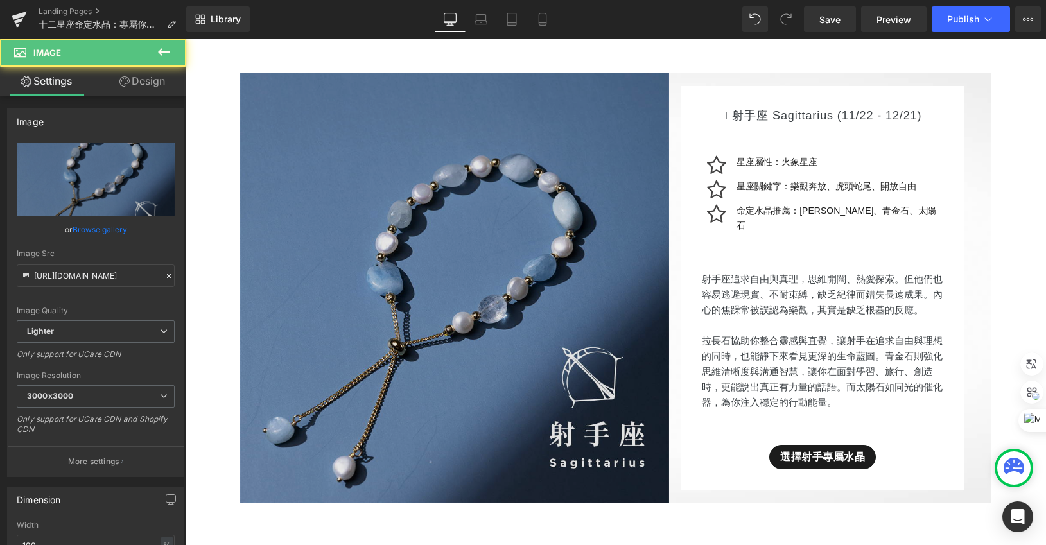
click at [429, 216] on img at bounding box center [454, 287] width 429 height 429
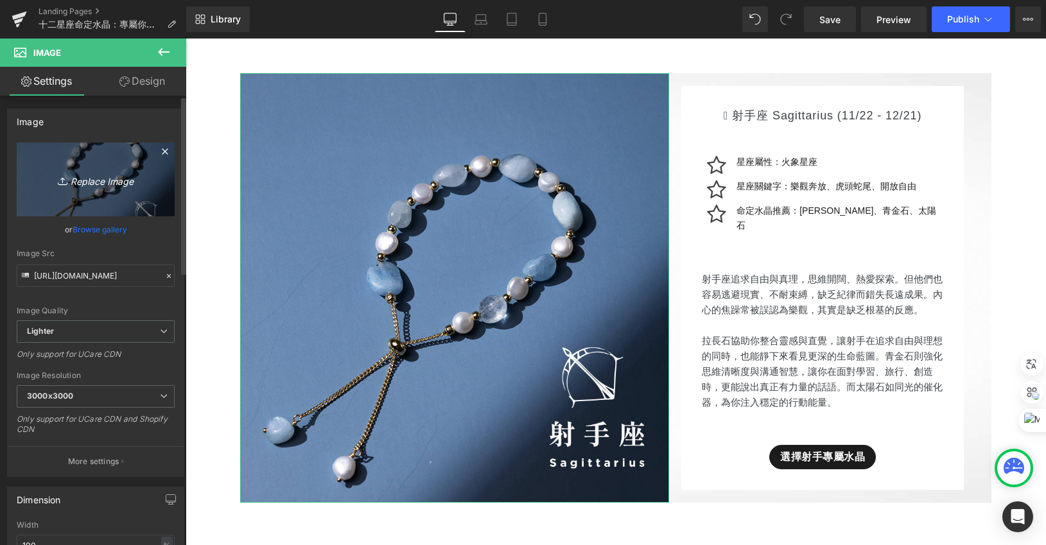
click at [58, 182] on icon at bounding box center [64, 181] width 13 height 13
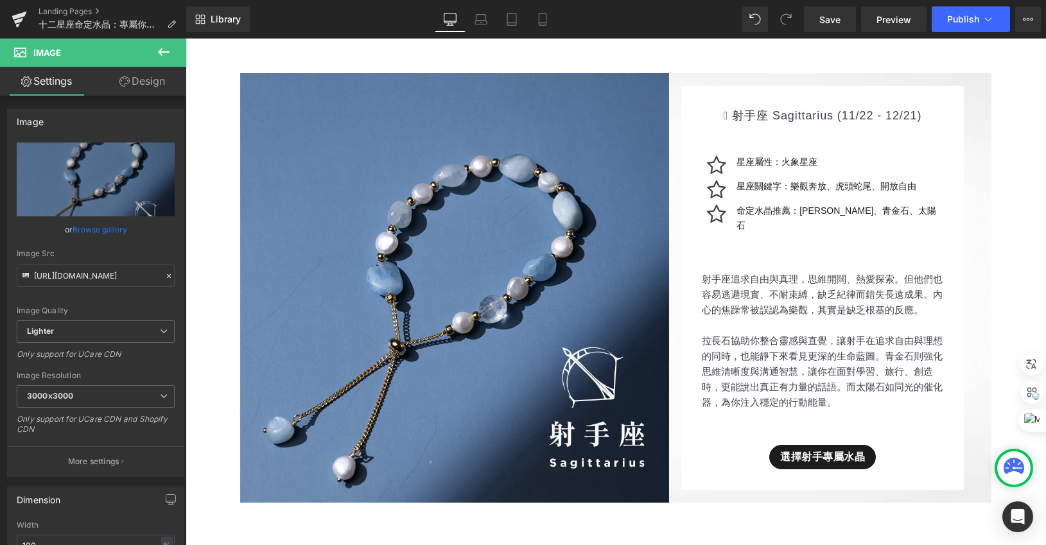
type input "C:\fakepath\星座_網頁用_射手座.jpg"
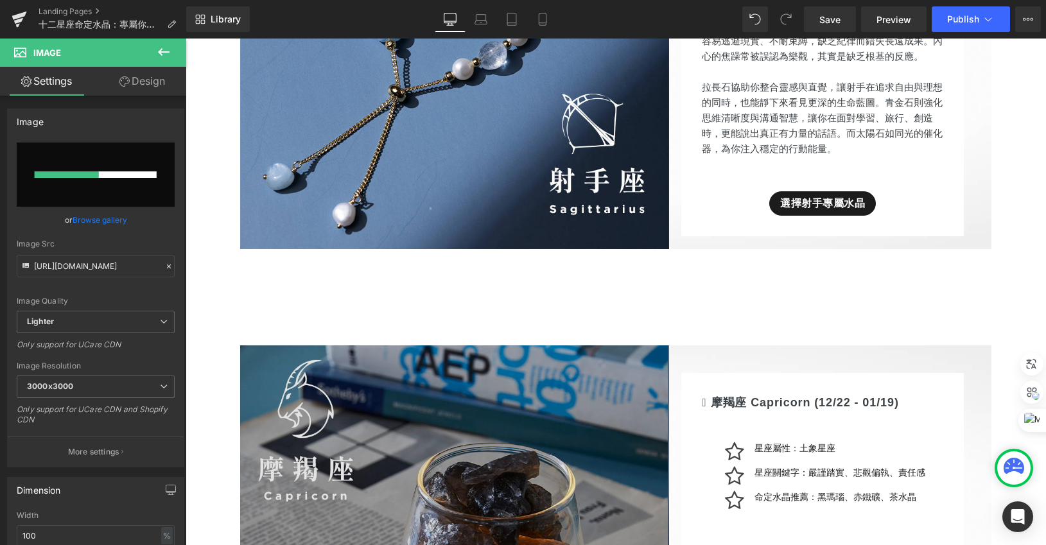
scroll to position [5888, 0]
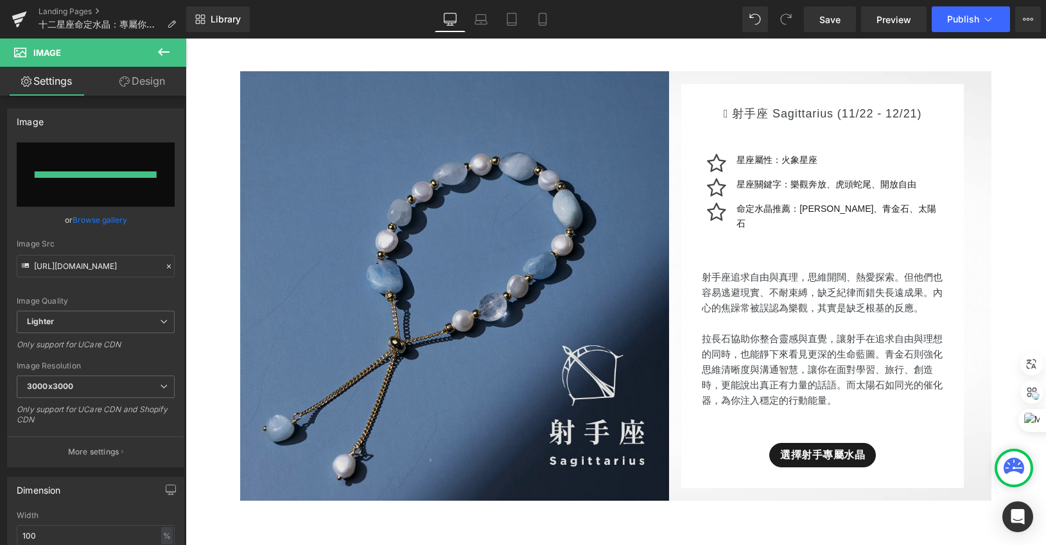
type input "[URL][DOMAIN_NAME]"
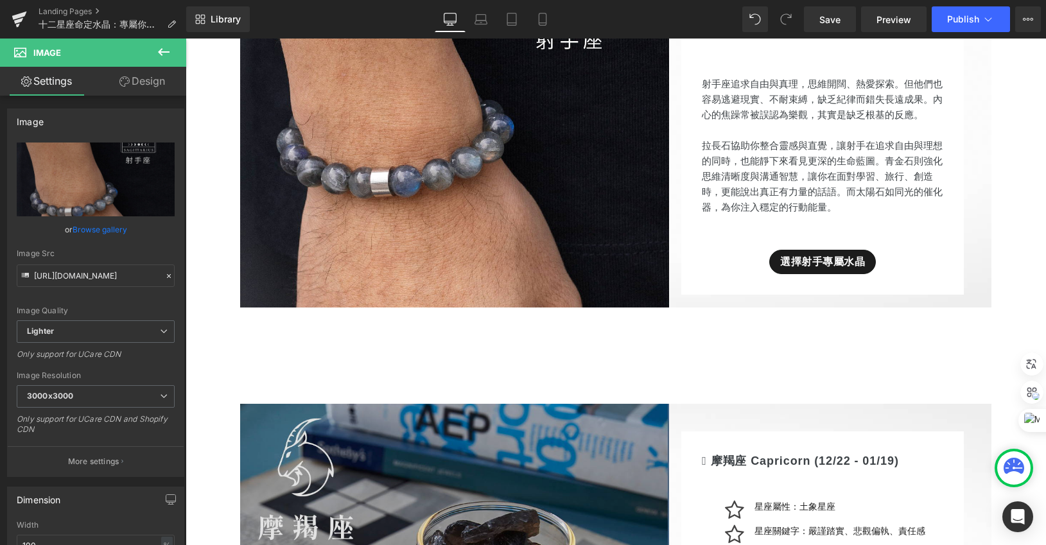
scroll to position [6208, 0]
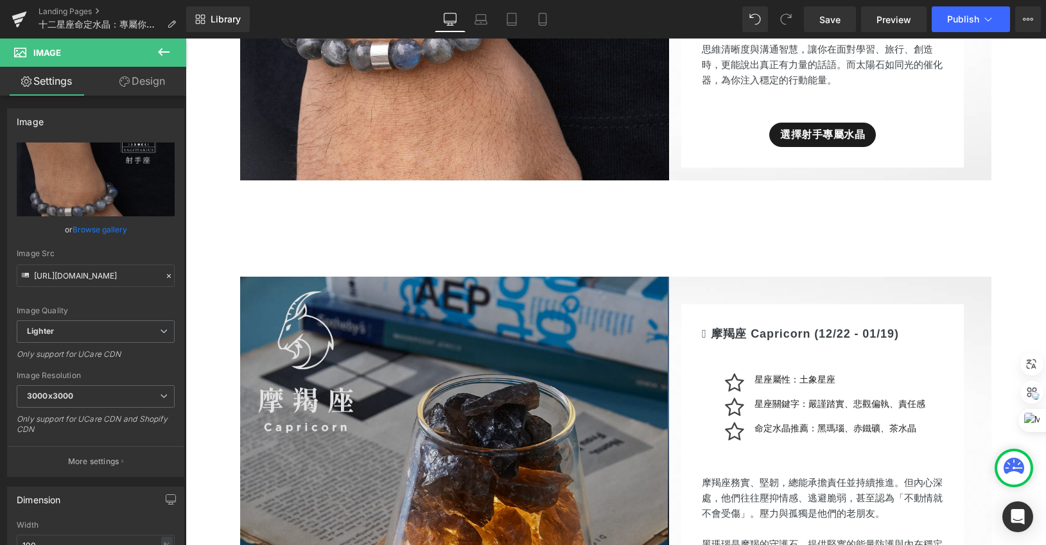
click at [442, 383] on img at bounding box center [454, 491] width 429 height 429
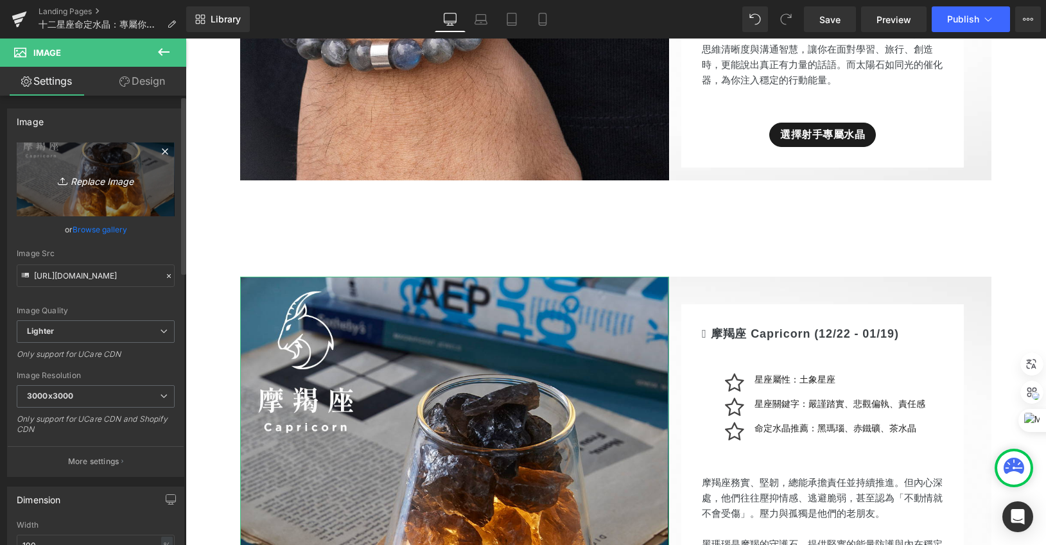
click at [51, 186] on icon "Replace Image" at bounding box center [95, 179] width 103 height 16
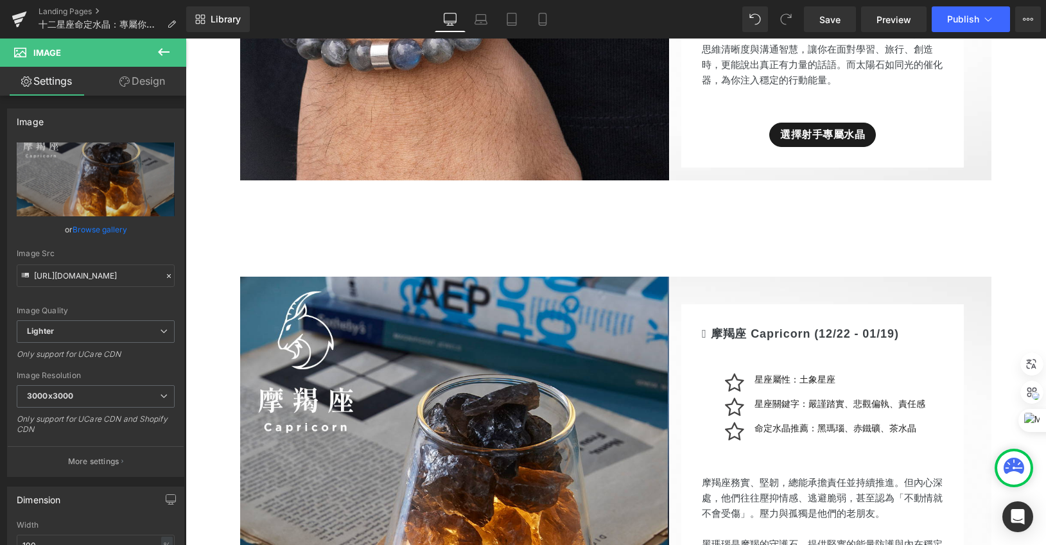
type input "C:\fakepath\星座_網頁用_摩羯座.jpg"
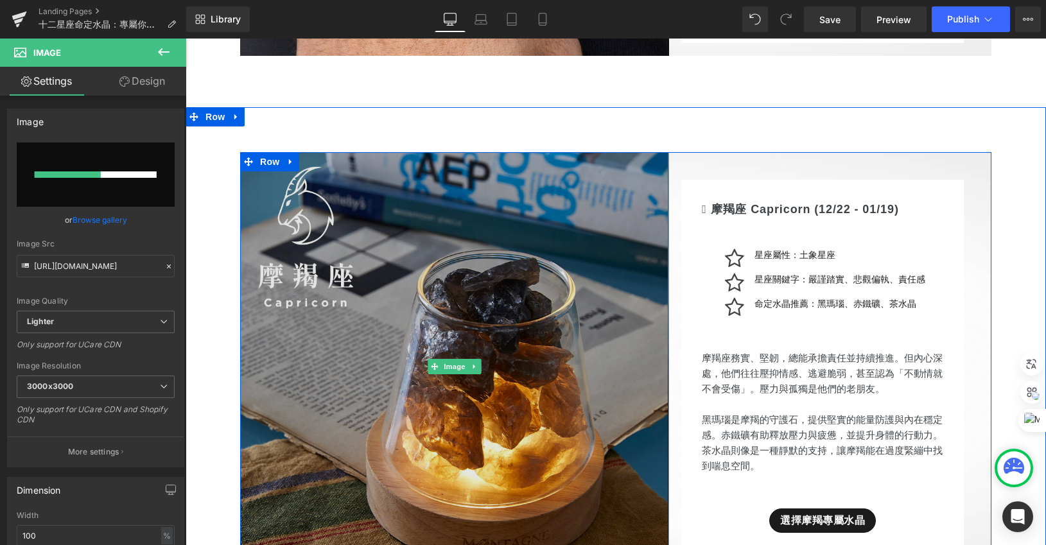
scroll to position [6415, 0]
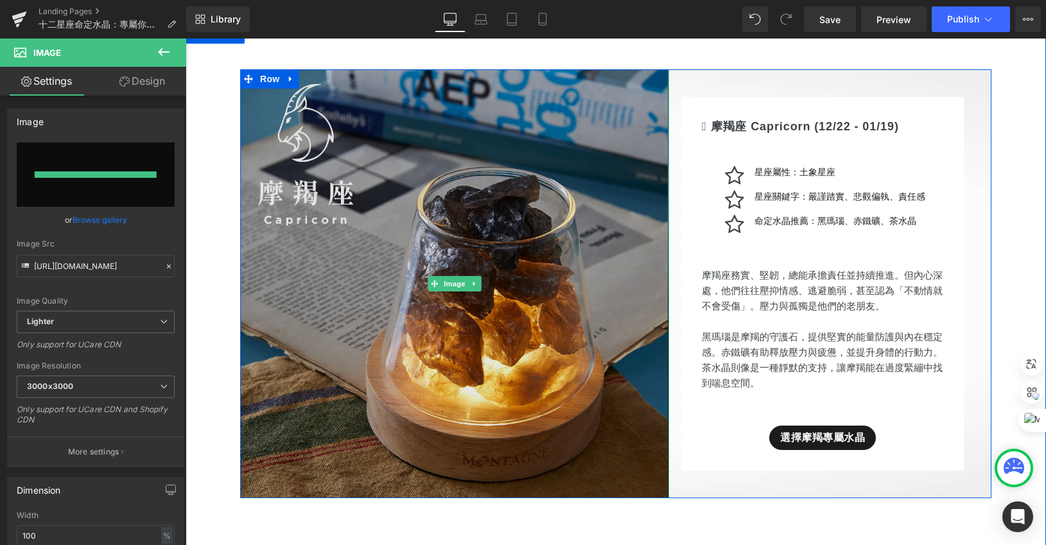
type input "[URL][DOMAIN_NAME]"
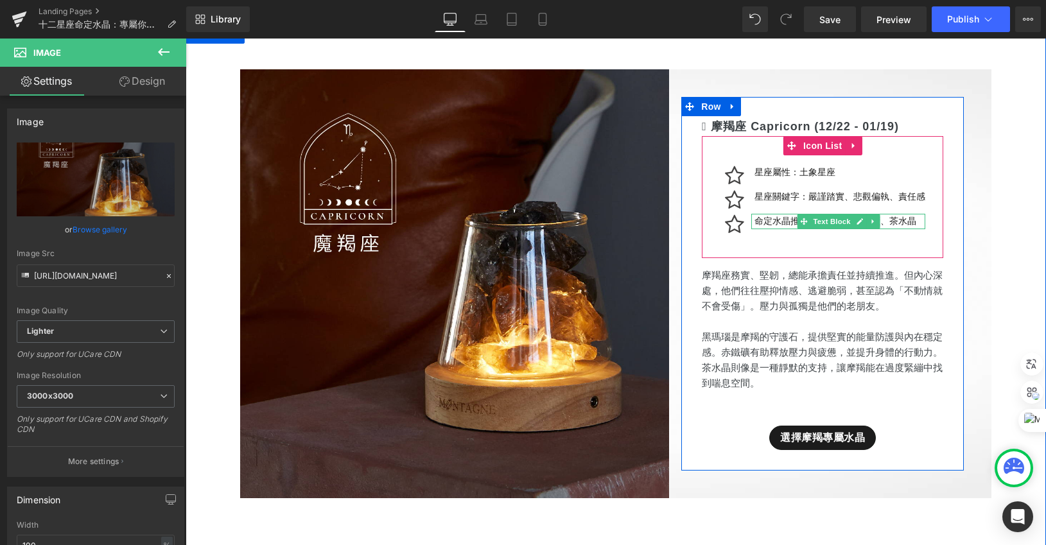
scroll to position [6383, 0]
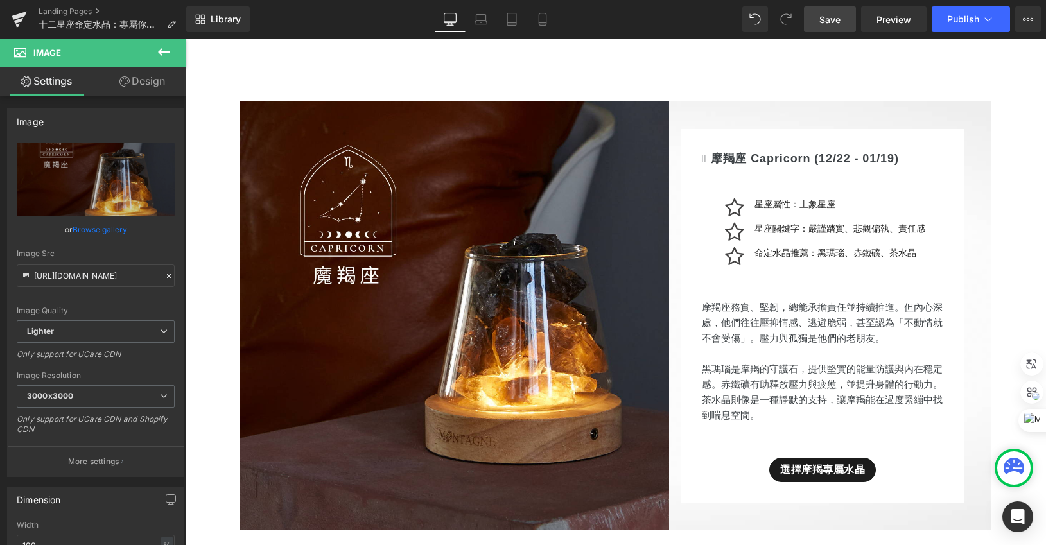
drag, startPoint x: 838, startPoint y: 16, endPoint x: 474, endPoint y: 224, distance: 418.6
click at [838, 16] on span "Save" at bounding box center [829, 19] width 21 height 13
click at [820, 18] on span "Save" at bounding box center [829, 19] width 21 height 13
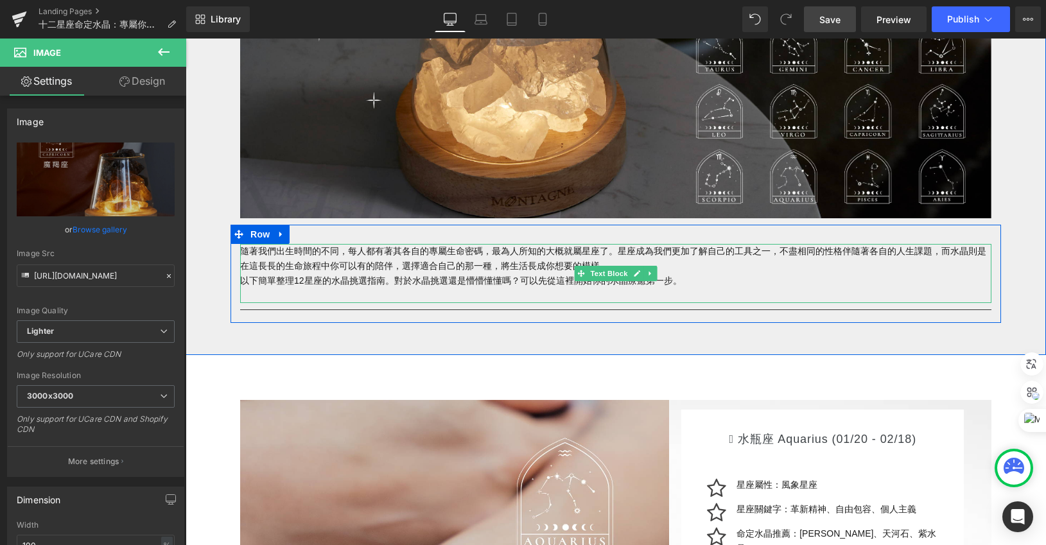
scroll to position [268, 0]
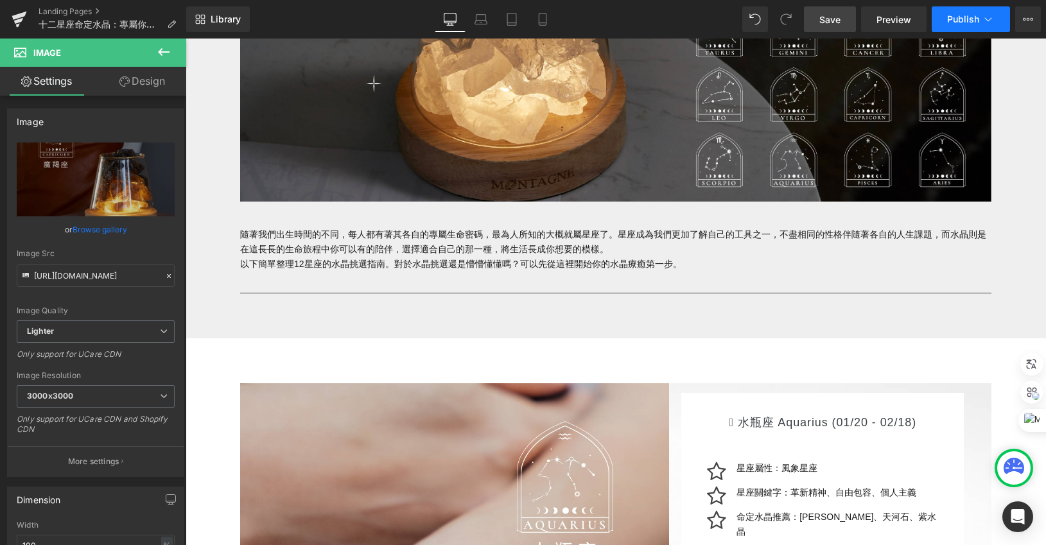
click at [954, 21] on span "Publish" at bounding box center [963, 19] width 32 height 10
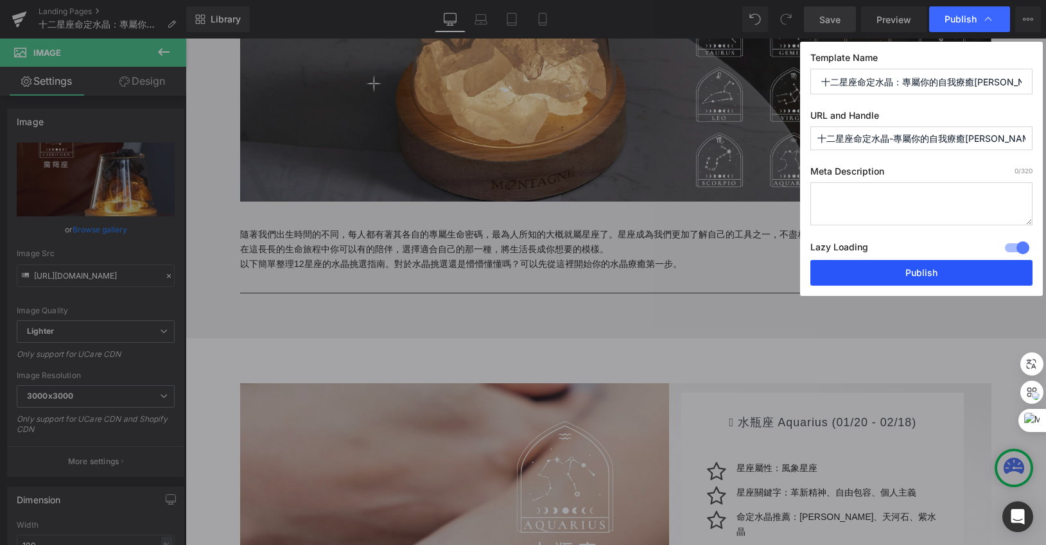
click at [926, 268] on button "Publish" at bounding box center [921, 273] width 222 height 26
